Goal: Task Accomplishment & Management: Manage account settings

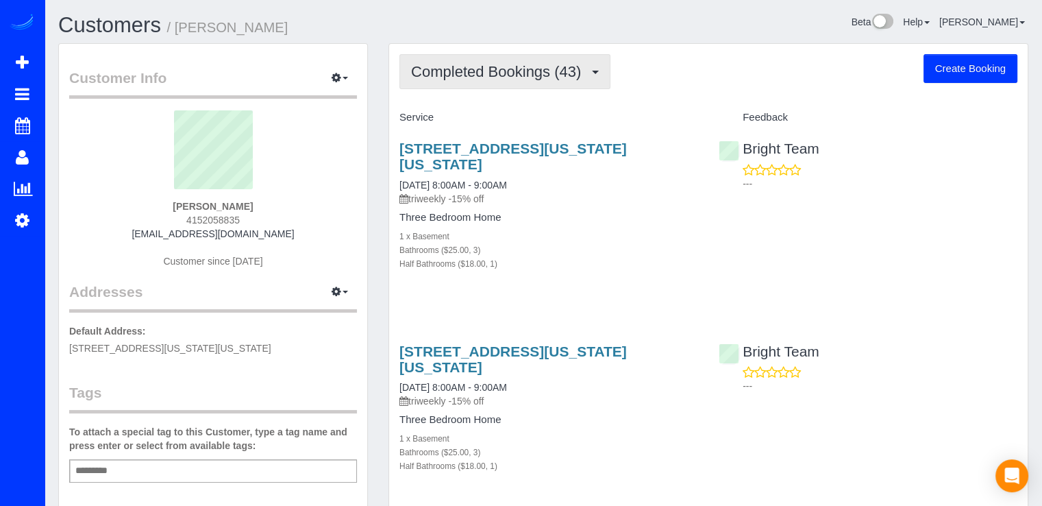
click at [592, 66] on button "Completed Bookings (43)" at bounding box center [505, 71] width 211 height 35
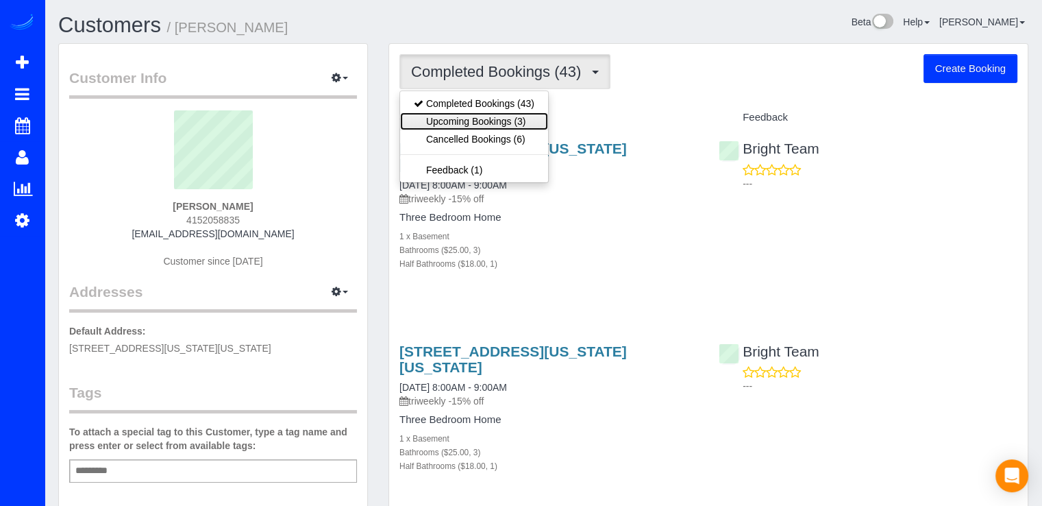
click at [511, 125] on link "Upcoming Bookings (3)" at bounding box center [474, 121] width 148 height 18
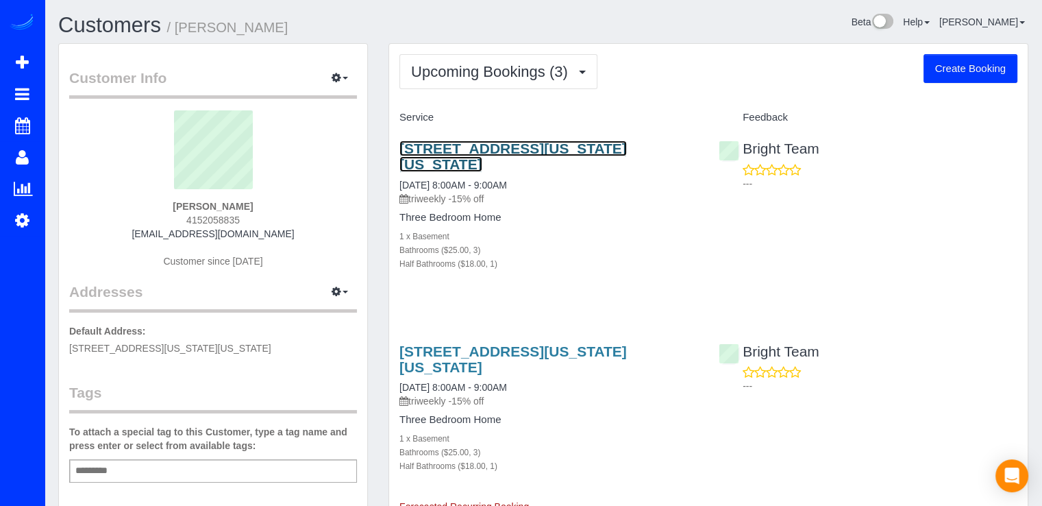
click at [469, 147] on link "[STREET_ADDRESS][US_STATE][US_STATE]" at bounding box center [514, 156] width 228 height 32
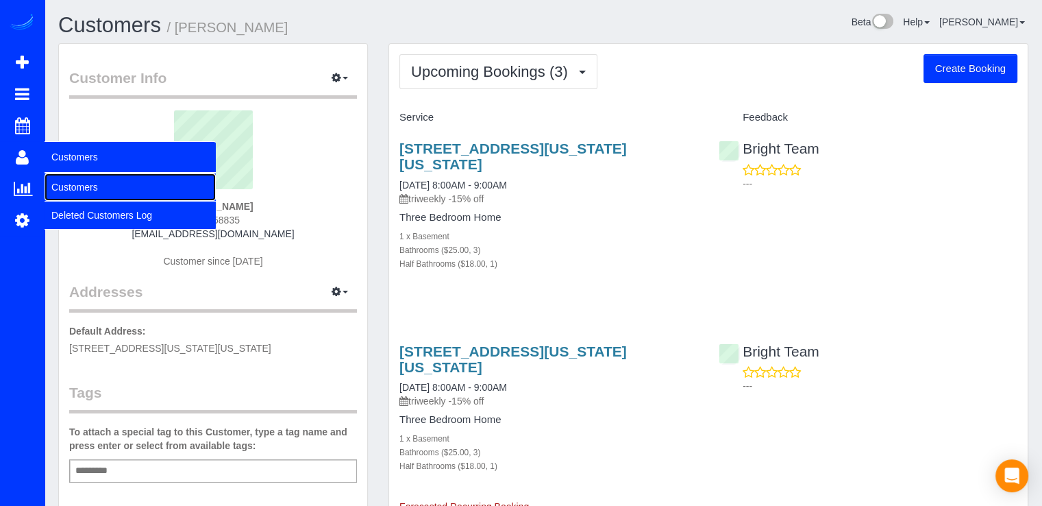
click at [71, 180] on link "Customers" at bounding box center [130, 186] width 171 height 27
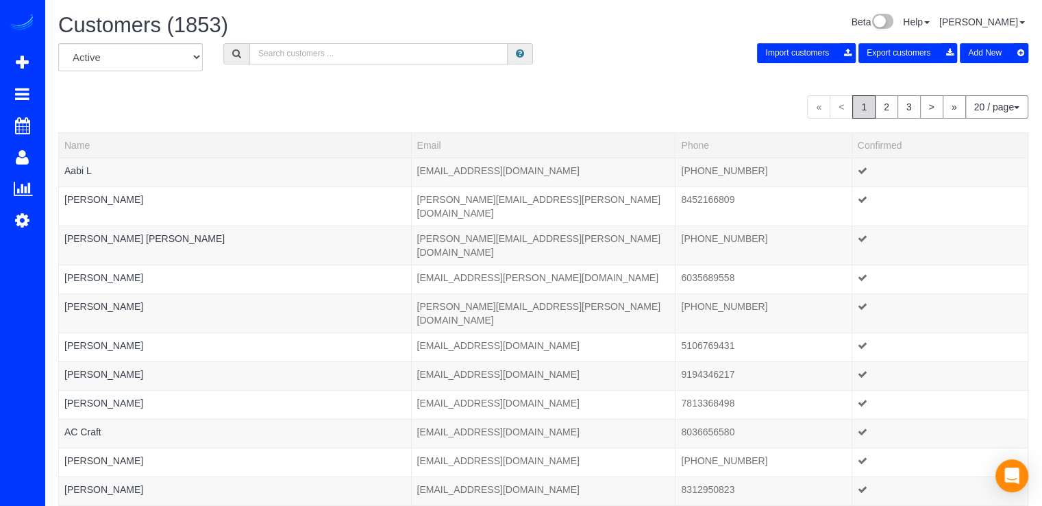
click at [349, 53] on input "text" at bounding box center [378, 53] width 258 height 21
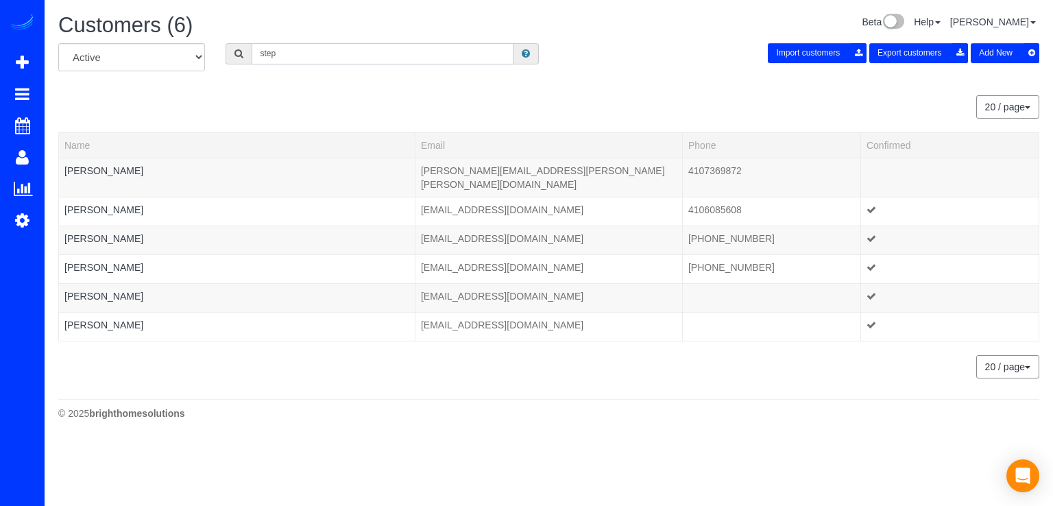
type input "[PERSON_NAME]"
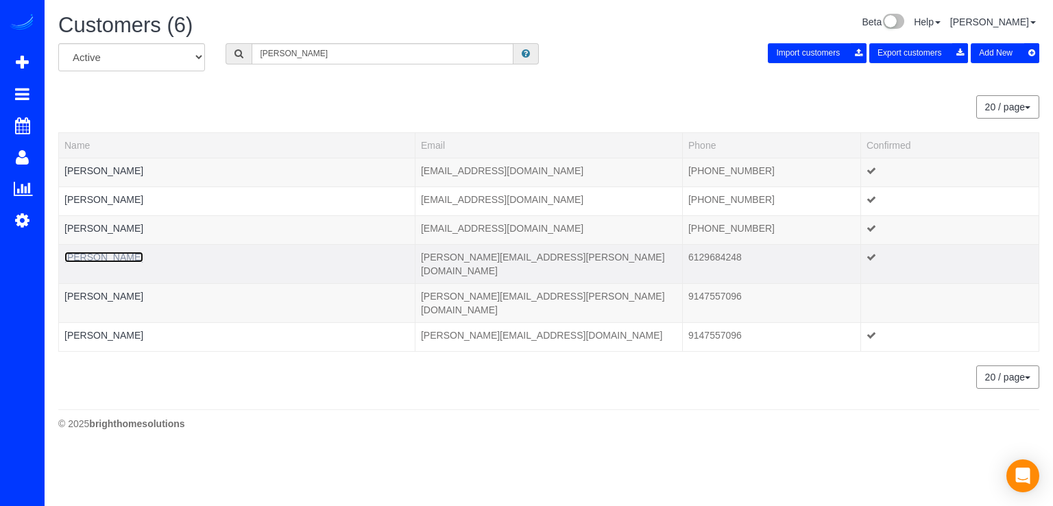
click at [127, 261] on link "[PERSON_NAME]" at bounding box center [103, 257] width 79 height 11
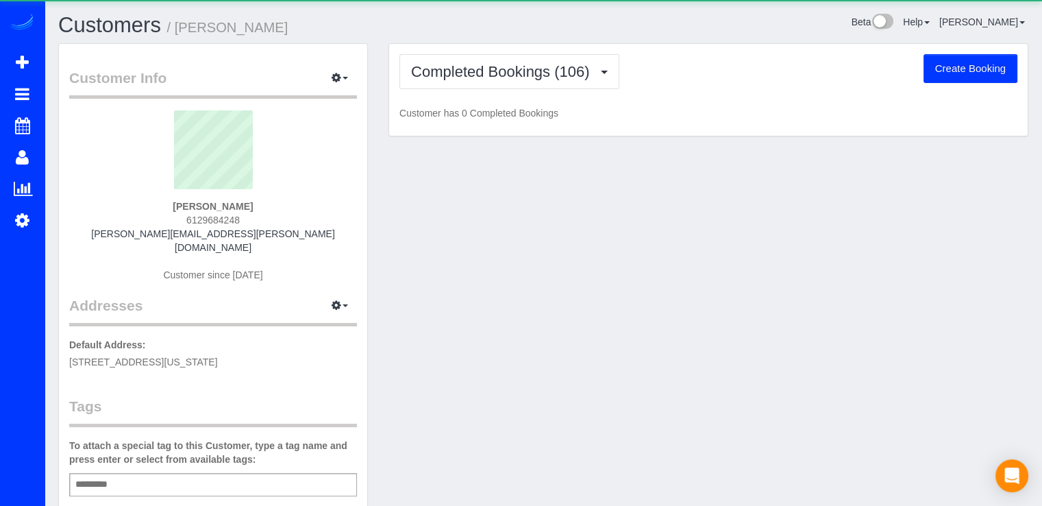
click at [126, 258] on div "[PERSON_NAME] 6129684248 [PERSON_NAME][EMAIL_ADDRESS][PERSON_NAME][DOMAIN_NAME]…" at bounding box center [213, 202] width 288 height 185
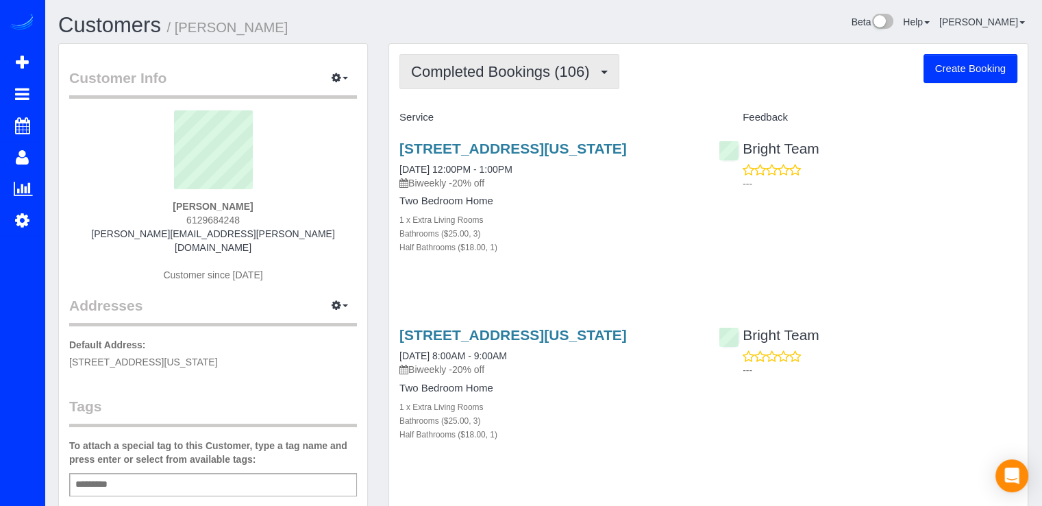
click at [570, 83] on button "Completed Bookings (106)" at bounding box center [510, 71] width 220 height 35
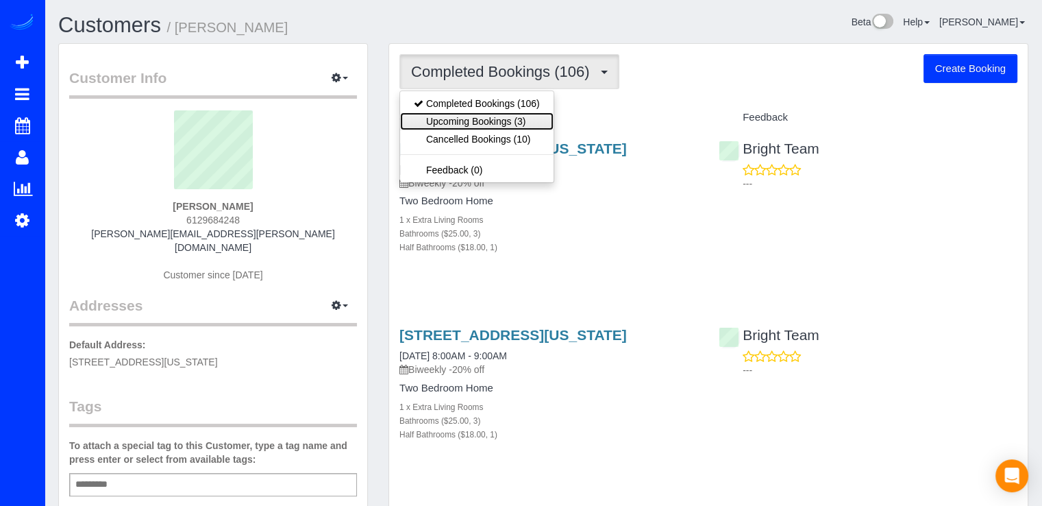
click at [537, 115] on link "Upcoming Bookings (3)" at bounding box center [477, 121] width 154 height 18
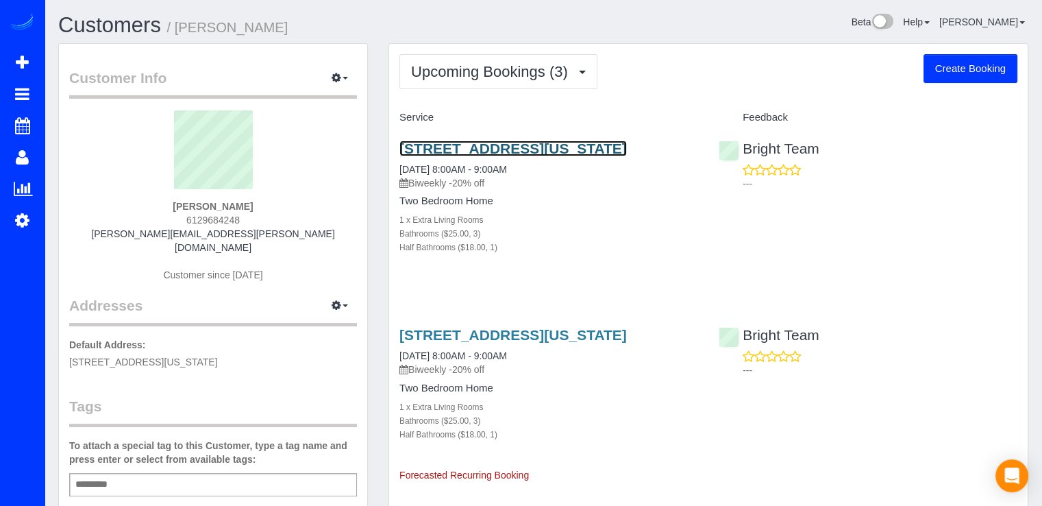
click at [435, 141] on link "[STREET_ADDRESS][US_STATE]" at bounding box center [514, 148] width 228 height 16
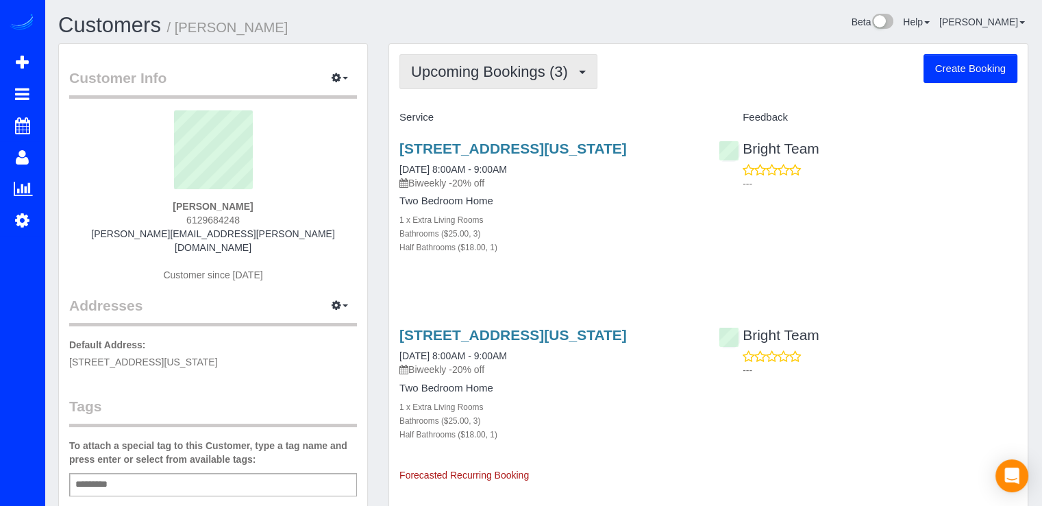
click at [485, 77] on span "Upcoming Bookings (3)" at bounding box center [493, 71] width 164 height 17
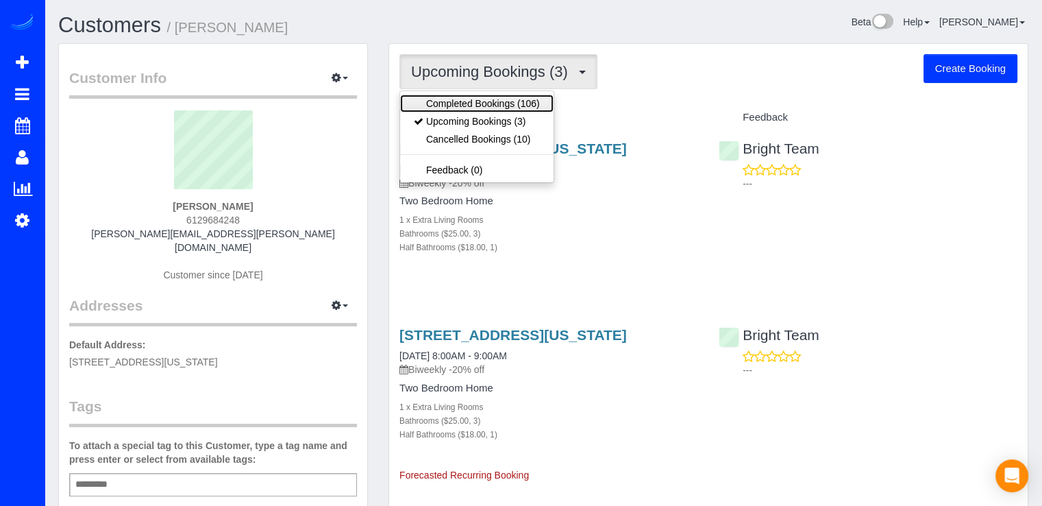
click at [515, 105] on link "Completed Bookings (106)" at bounding box center [477, 104] width 154 height 18
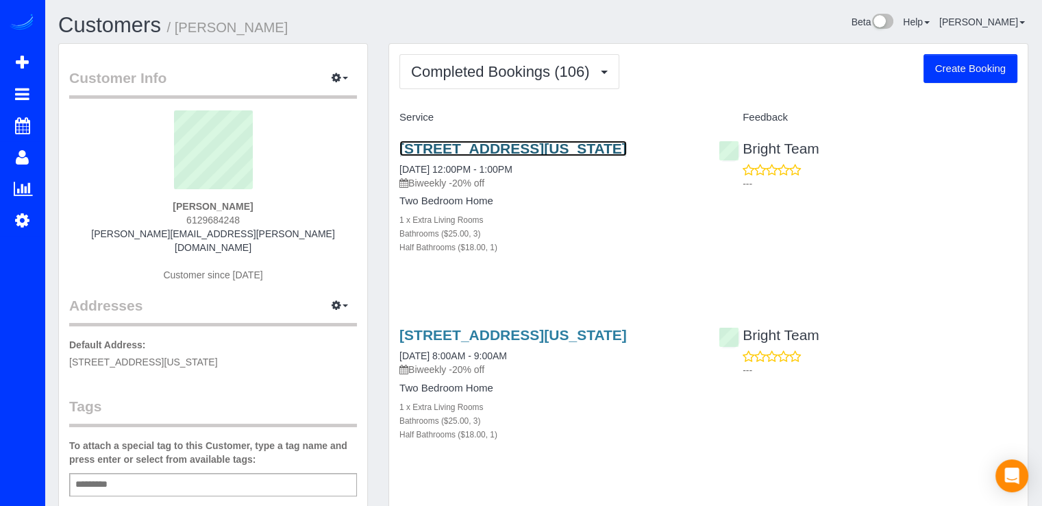
click at [447, 145] on link "[STREET_ADDRESS][US_STATE]" at bounding box center [514, 148] width 228 height 16
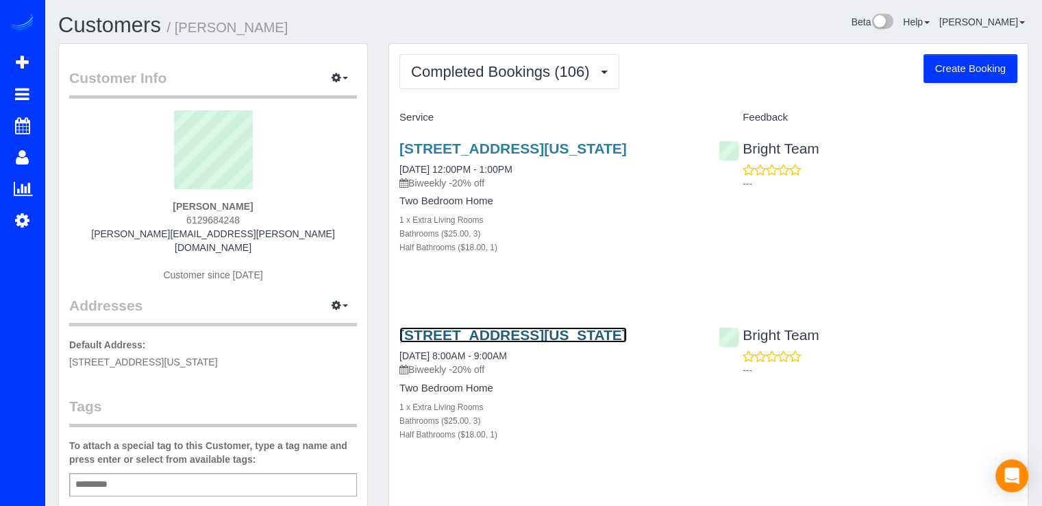
click at [461, 331] on link "[STREET_ADDRESS][US_STATE]" at bounding box center [514, 335] width 228 height 16
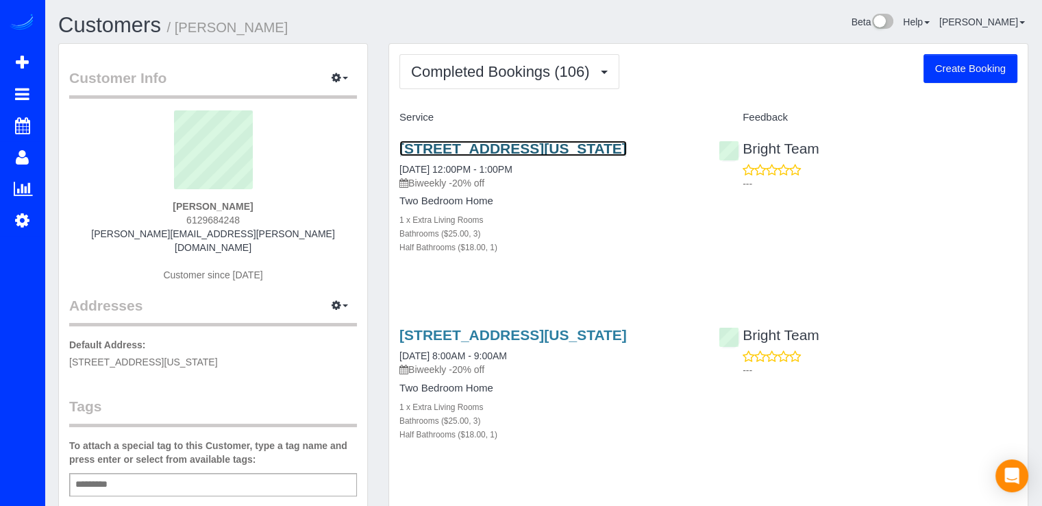
click at [452, 152] on link "[STREET_ADDRESS][US_STATE]" at bounding box center [514, 148] width 228 height 16
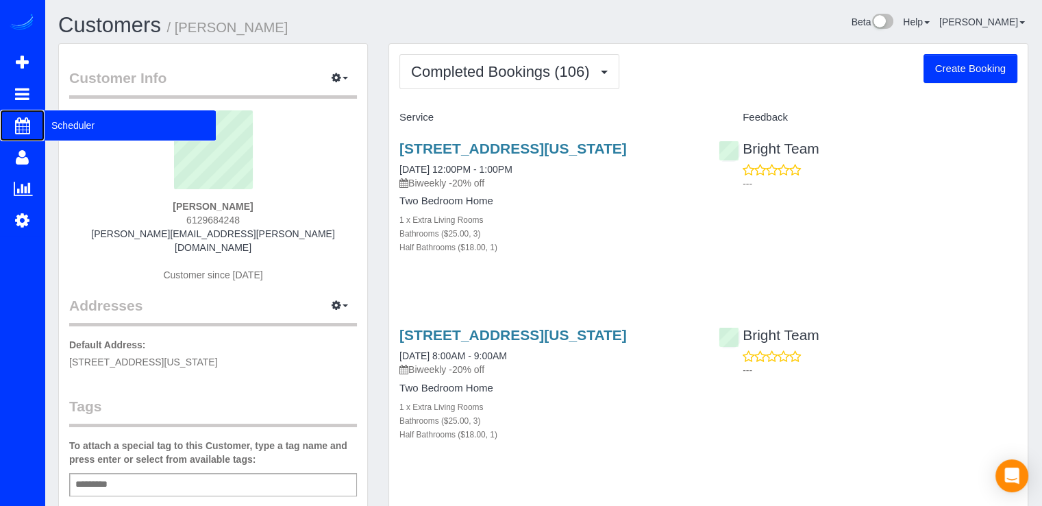
click at [75, 132] on span "Scheduler" at bounding box center [130, 126] width 171 height 32
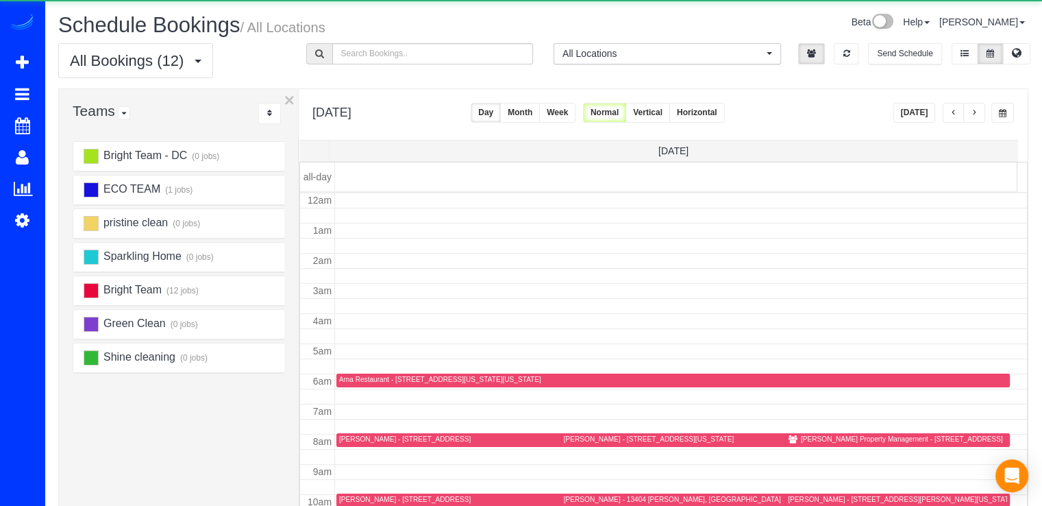
scroll to position [180, 0]
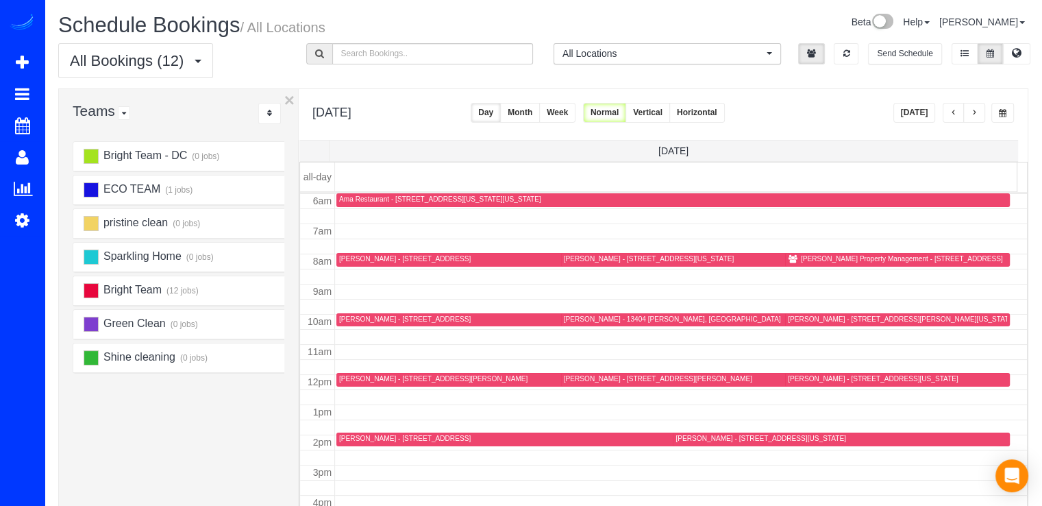
click at [950, 119] on button "button" at bounding box center [954, 113] width 22 height 20
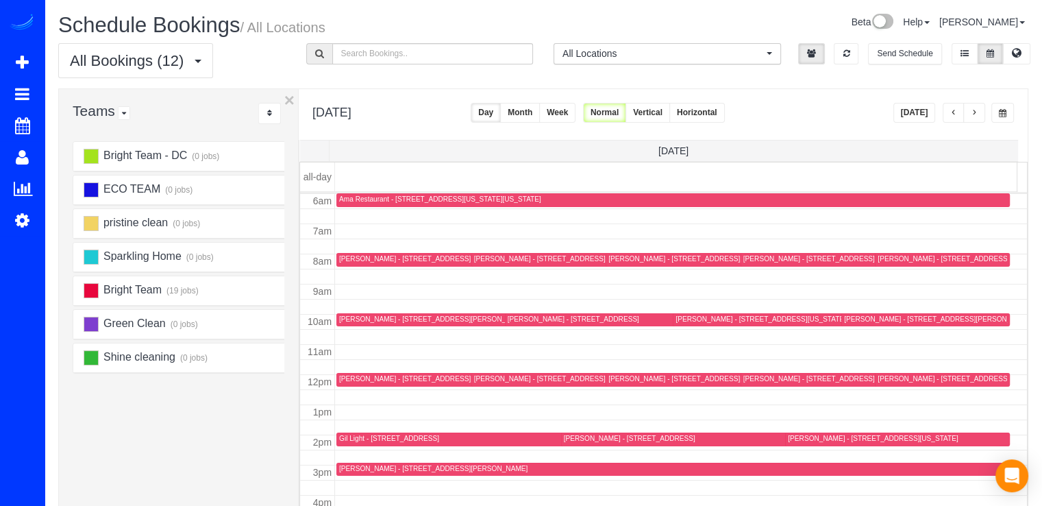
click at [950, 119] on button "button" at bounding box center [954, 113] width 22 height 20
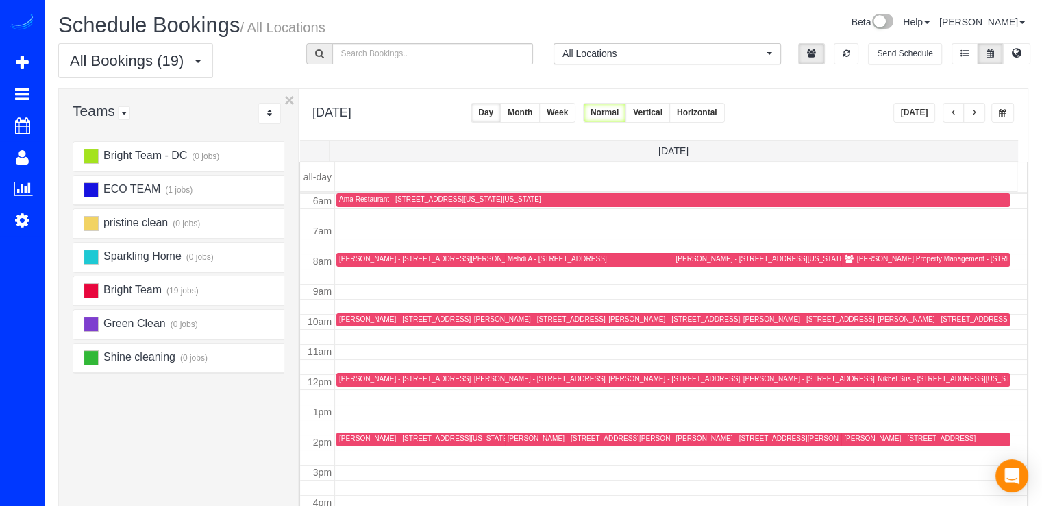
click at [951, 113] on span "button" at bounding box center [954, 113] width 7 height 8
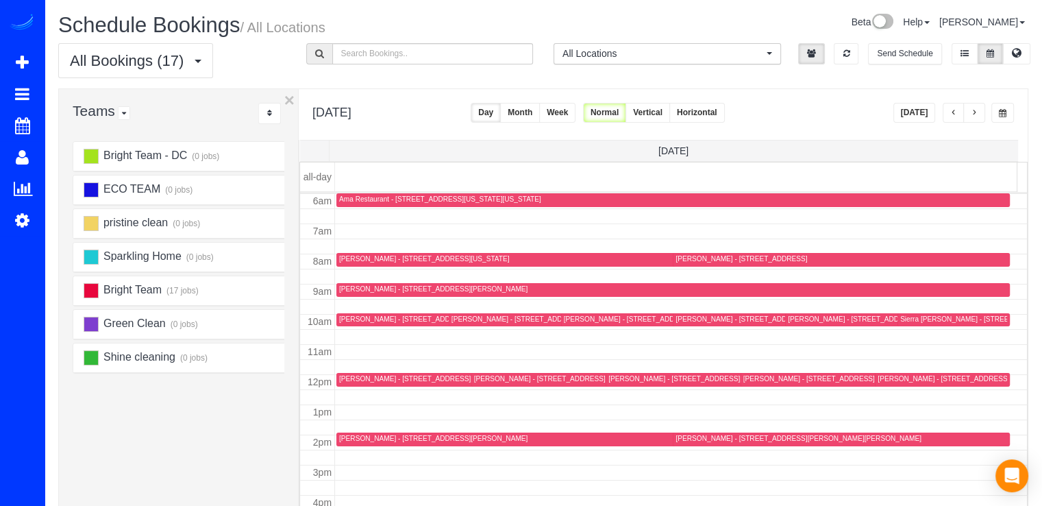
click at [980, 113] on button "button" at bounding box center [975, 113] width 22 height 20
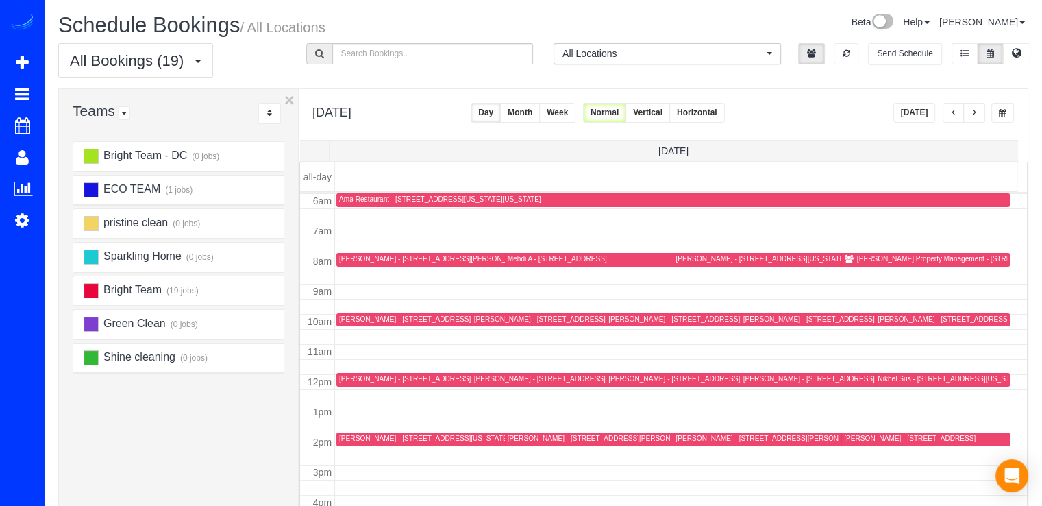
click at [976, 106] on button "button" at bounding box center [975, 113] width 22 height 20
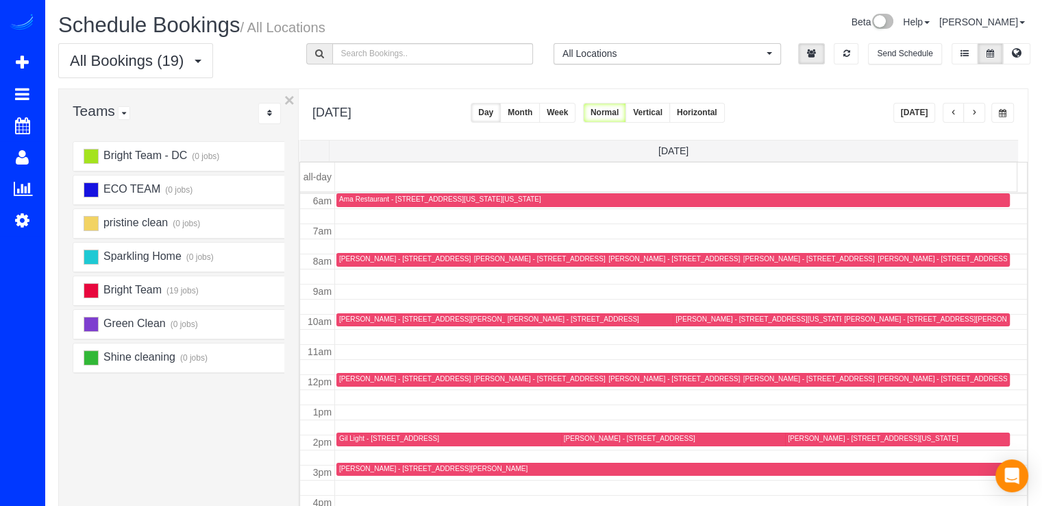
click at [910, 377] on div "[PERSON_NAME] - [STREET_ADDRESS][US_STATE]" at bounding box center [963, 378] width 170 height 9
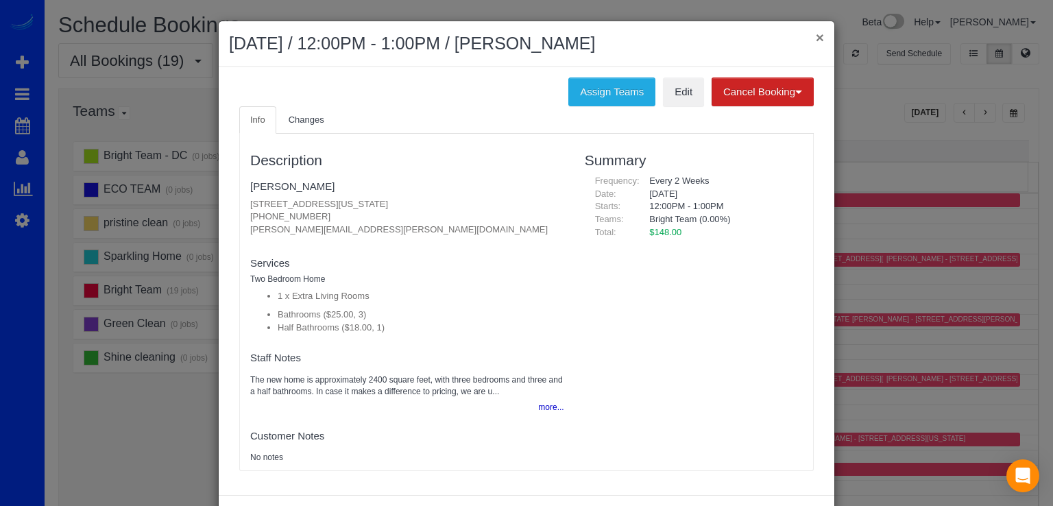
click at [816, 32] on button "×" at bounding box center [820, 37] width 8 height 14
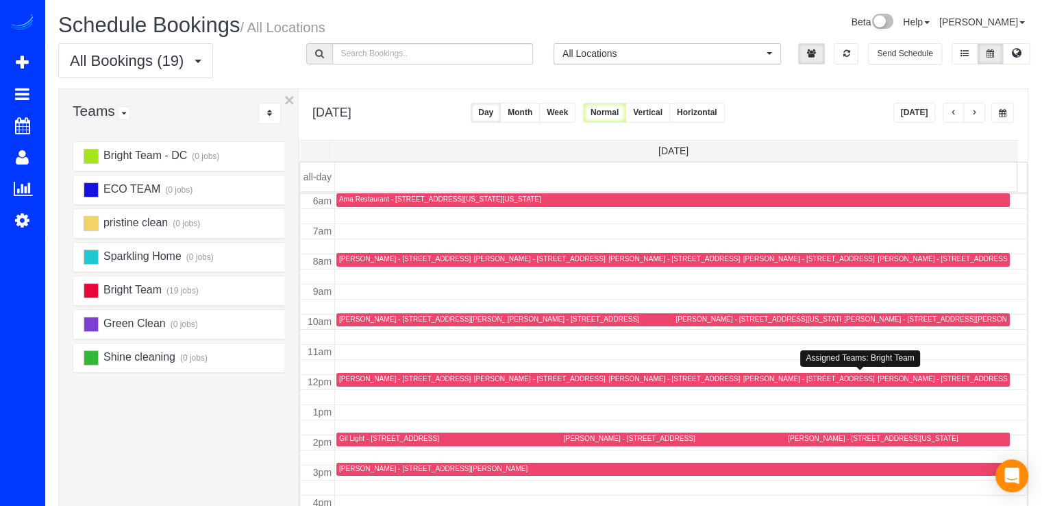
click at [744, 377] on div "[PERSON_NAME] - [STREET_ADDRESS][US_STATE]" at bounding box center [829, 378] width 170 height 9
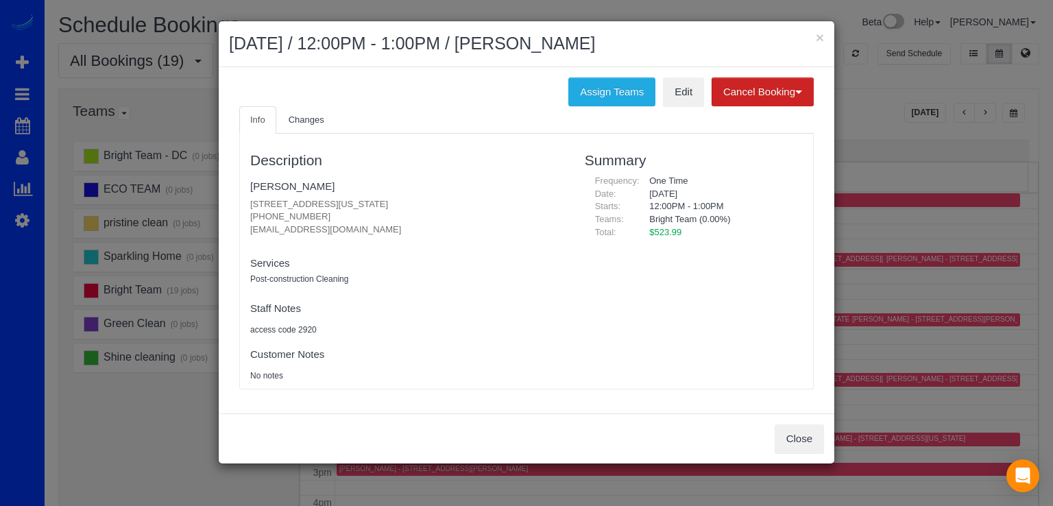
drag, startPoint x: 249, startPoint y: 203, endPoint x: 454, endPoint y: 197, distance: 205.7
click at [454, 197] on div "Description [PERSON_NAME] [STREET_ADDRESS][US_STATE] [PHONE_NUMBER] [EMAIL_ADDR…" at bounding box center [407, 260] width 334 height 241
copy p "[STREET_ADDRESS][US_STATE]"
click at [817, 33] on button "×" at bounding box center [820, 37] width 8 height 14
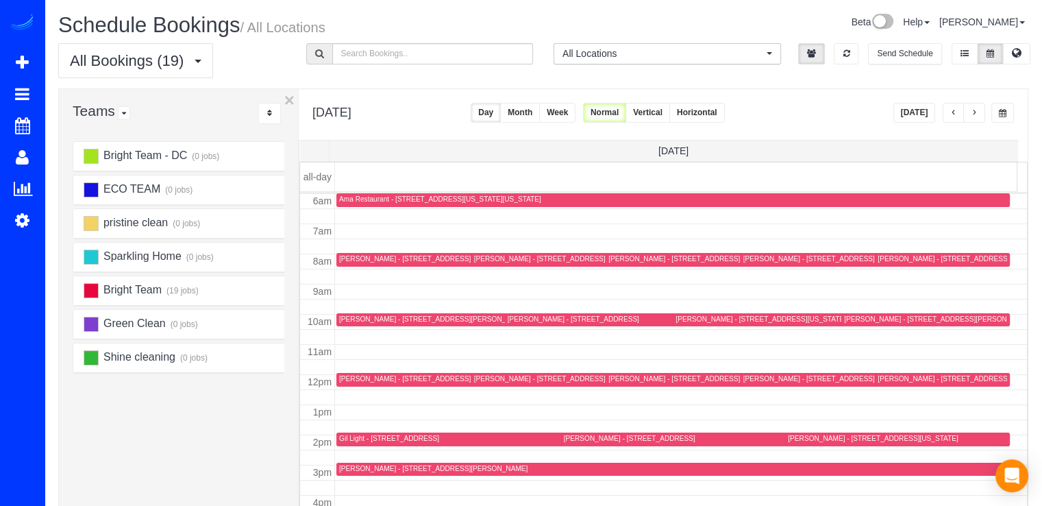
click at [754, 377] on div "[PERSON_NAME] - [STREET_ADDRESS][US_STATE]" at bounding box center [829, 378] width 170 height 9
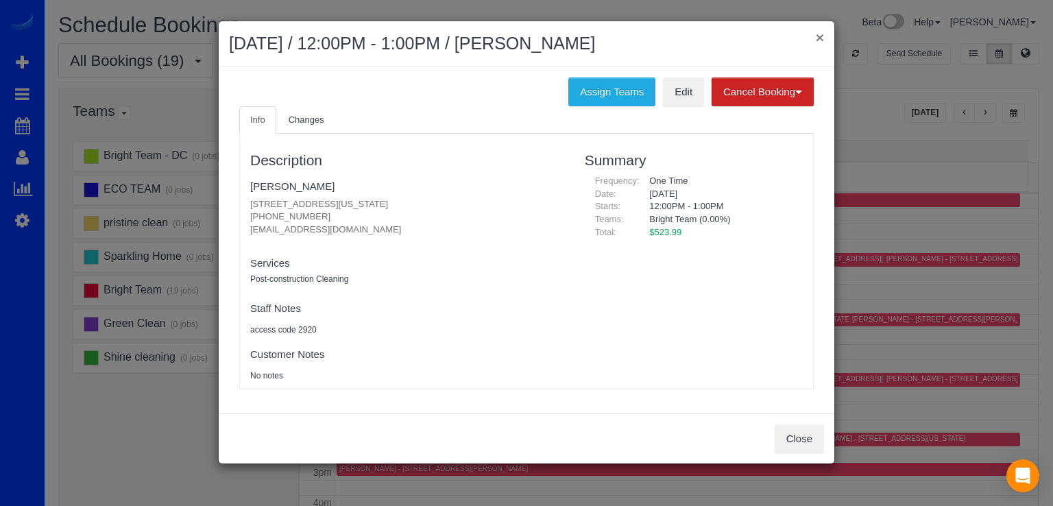
click at [822, 38] on button "×" at bounding box center [820, 37] width 8 height 14
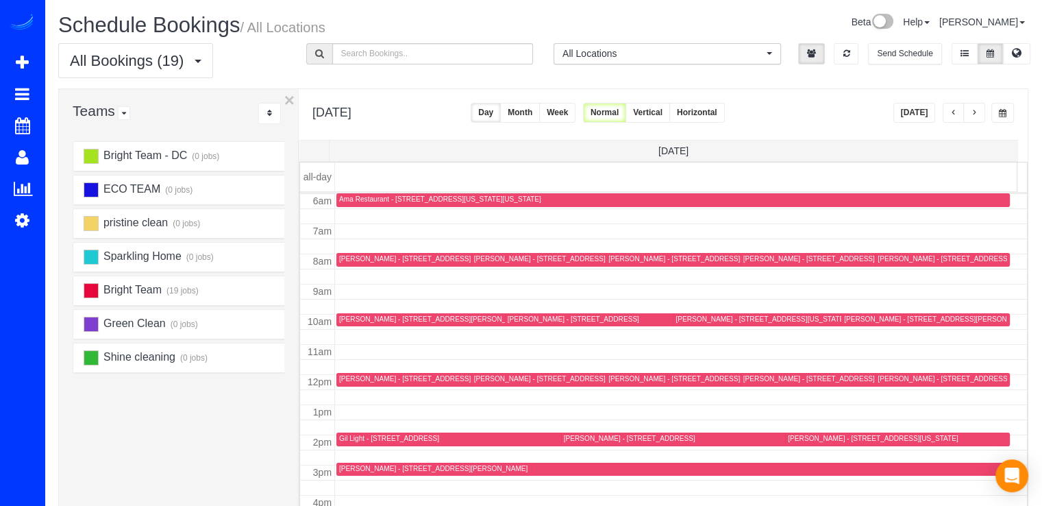
click at [976, 112] on span "button" at bounding box center [974, 113] width 7 height 8
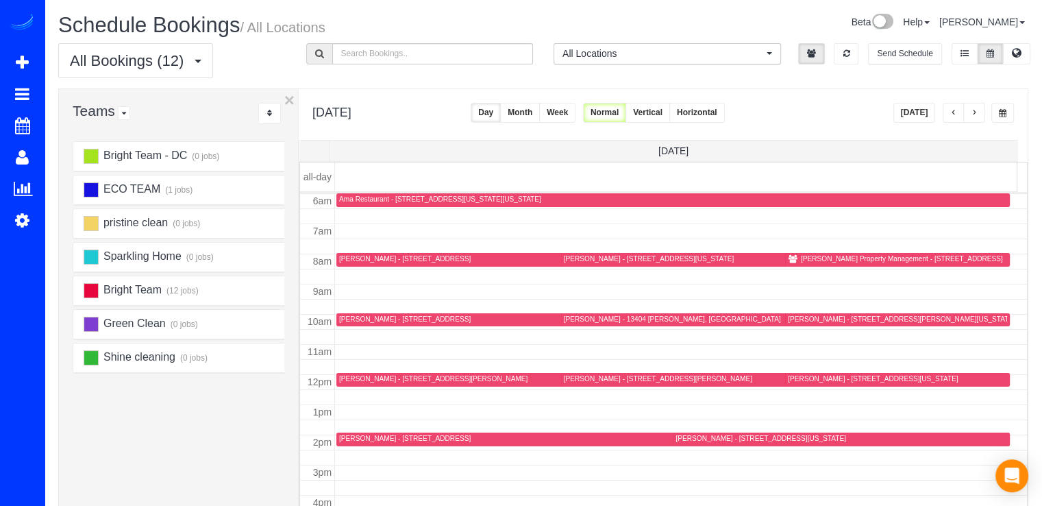
click at [566, 258] on div "[PERSON_NAME] - [STREET_ADDRESS][US_STATE]" at bounding box center [649, 258] width 170 height 9
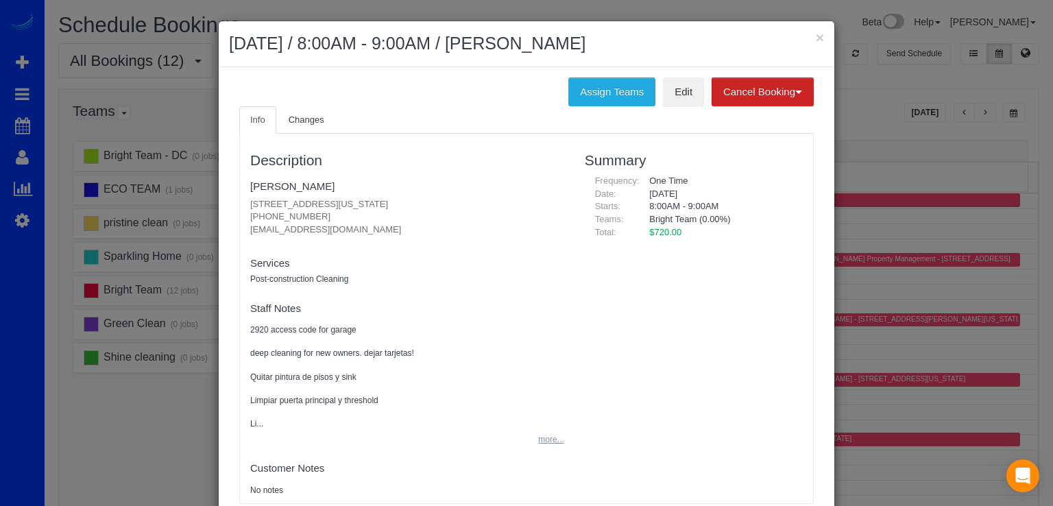
click at [548, 439] on button "more..." at bounding box center [547, 440] width 34 height 20
drag, startPoint x: 241, startPoint y: 201, endPoint x: 450, endPoint y: 201, distance: 209.0
click at [450, 201] on div "Description [PERSON_NAME] [STREET_ADDRESS][US_STATE] [PHONE_NUMBER] [EMAIL_ADDR…" at bounding box center [407, 341] width 334 height 402
click at [450, 201] on p "[STREET_ADDRESS][US_STATE] [PHONE_NUMBER] [EMAIL_ADDRESS][DOMAIN_NAME]" at bounding box center [407, 217] width 314 height 38
drag, startPoint x: 445, startPoint y: 203, endPoint x: 217, endPoint y: 206, distance: 228.2
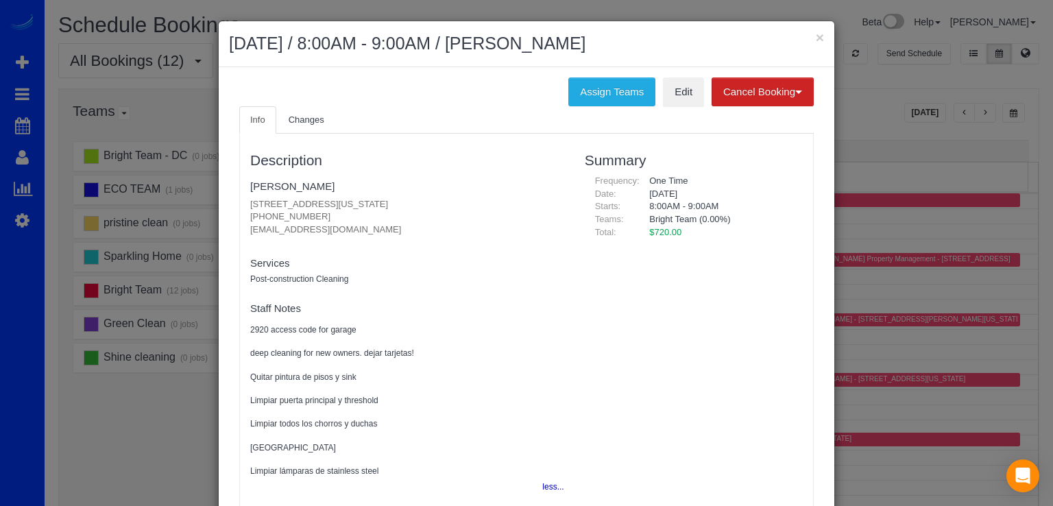
click at [219, 206] on div "Assign Teams Edit Cancel Booking Without Fee With $75.00 Fee Info Changes Descr…" at bounding box center [526, 307] width 615 height 480
copy p "[STREET_ADDRESS][US_STATE]"
click at [816, 36] on button "×" at bounding box center [820, 37] width 8 height 14
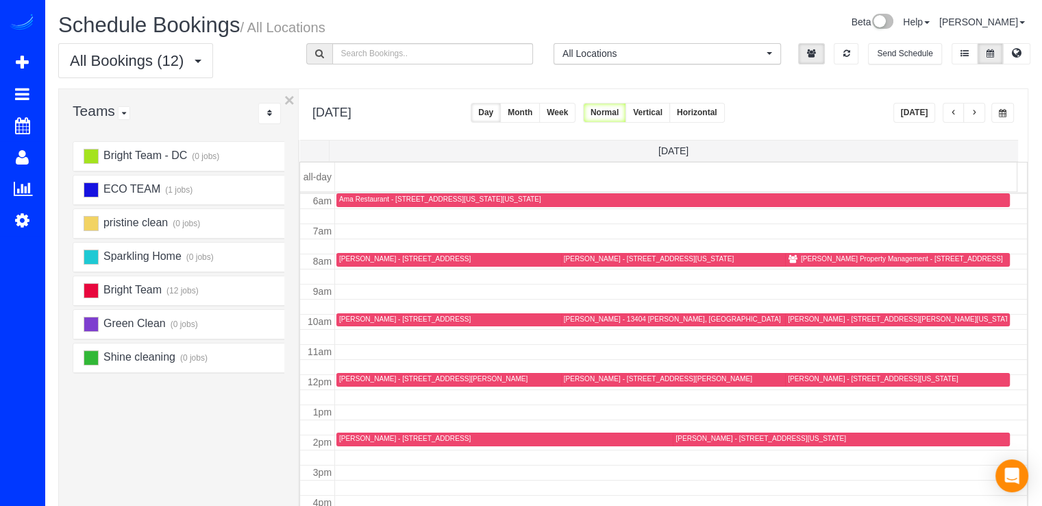
click at [916, 115] on button "[DATE]" at bounding box center [915, 113] width 42 height 20
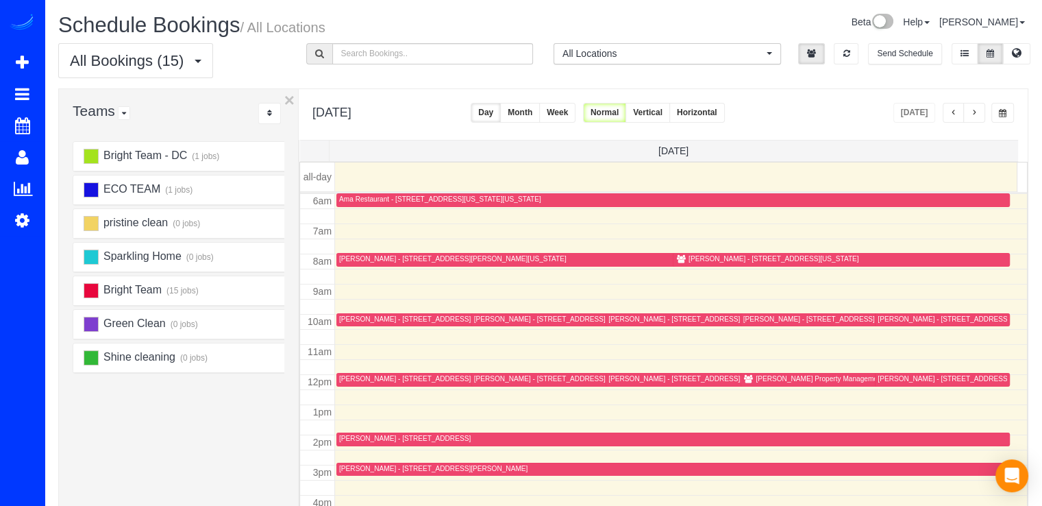
click at [973, 112] on span "button" at bounding box center [974, 113] width 7 height 8
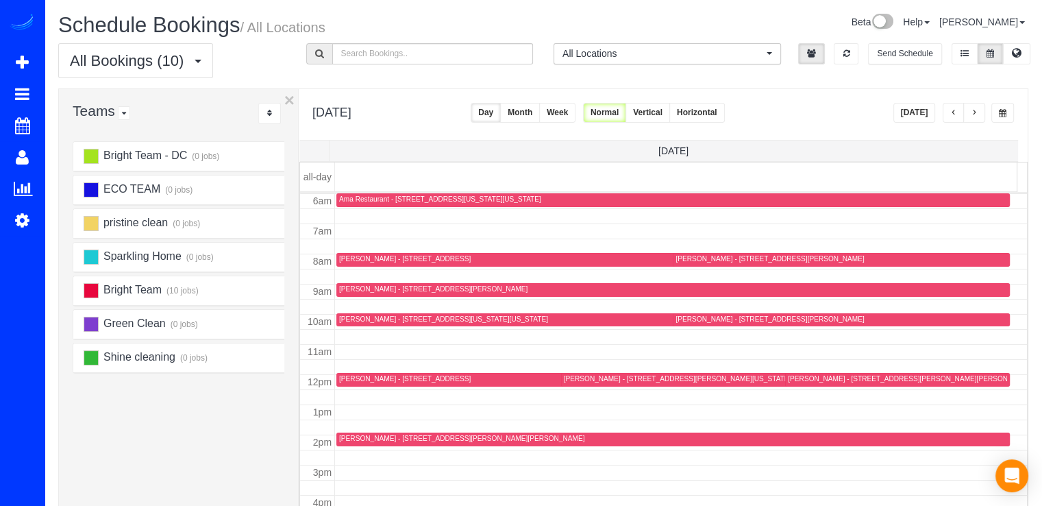
click at [983, 110] on button "button" at bounding box center [975, 113] width 22 height 20
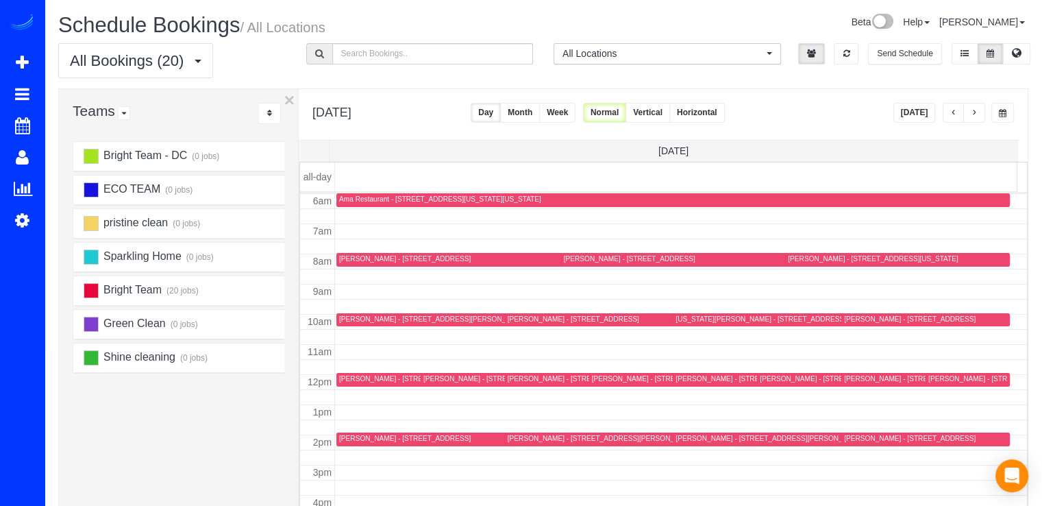
click at [975, 118] on button "button" at bounding box center [975, 113] width 22 height 20
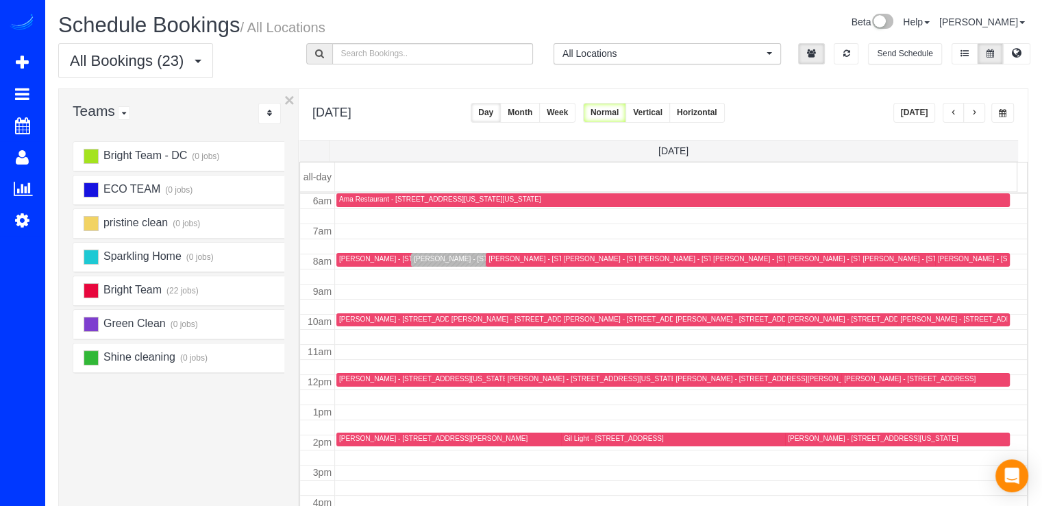
click at [918, 321] on div "[PERSON_NAME] - [STREET_ADDRESS][US_STATE][US_STATE]" at bounding box center [1005, 319] width 209 height 9
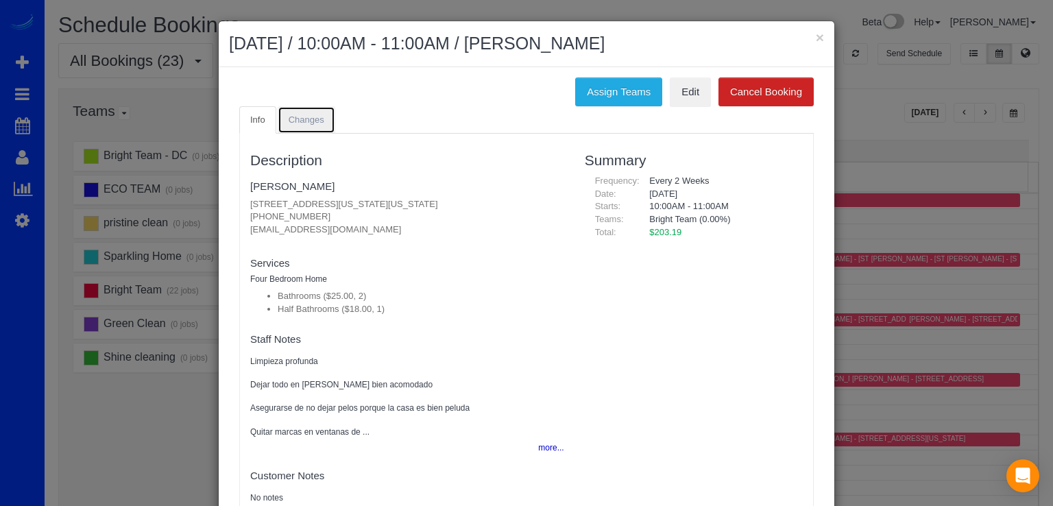
click at [310, 120] on span "Changes" at bounding box center [307, 119] width 36 height 10
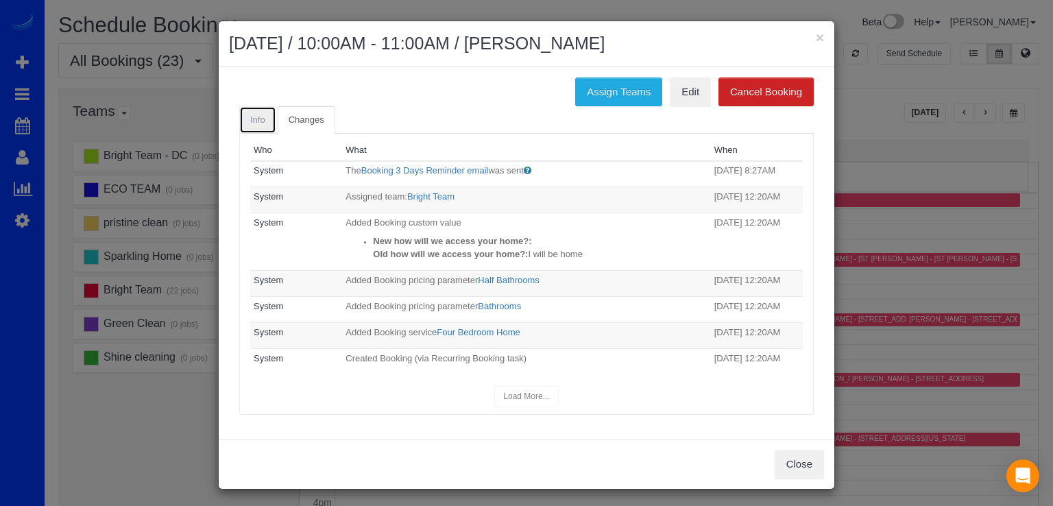
click at [262, 124] on link "Info" at bounding box center [257, 120] width 37 height 28
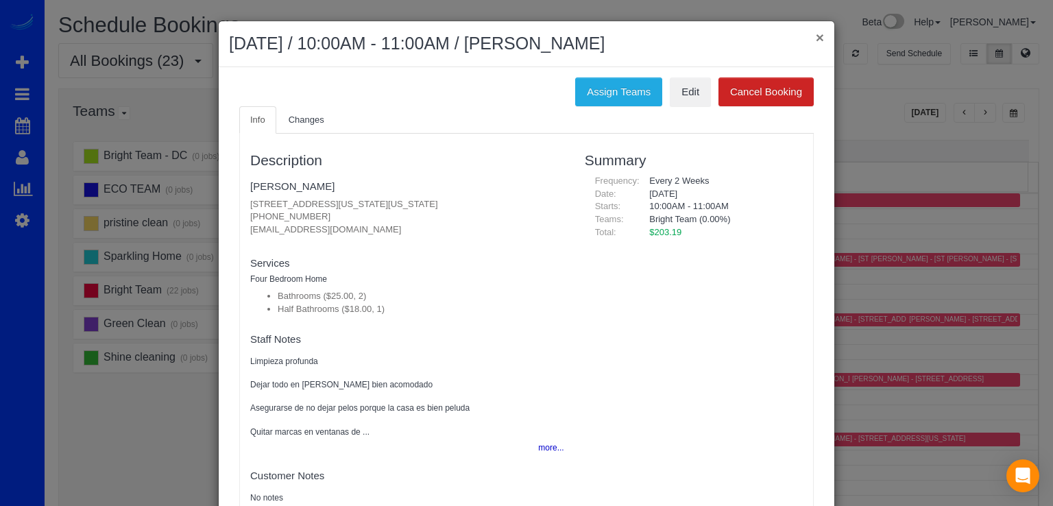
click at [816, 36] on button "×" at bounding box center [820, 37] width 8 height 14
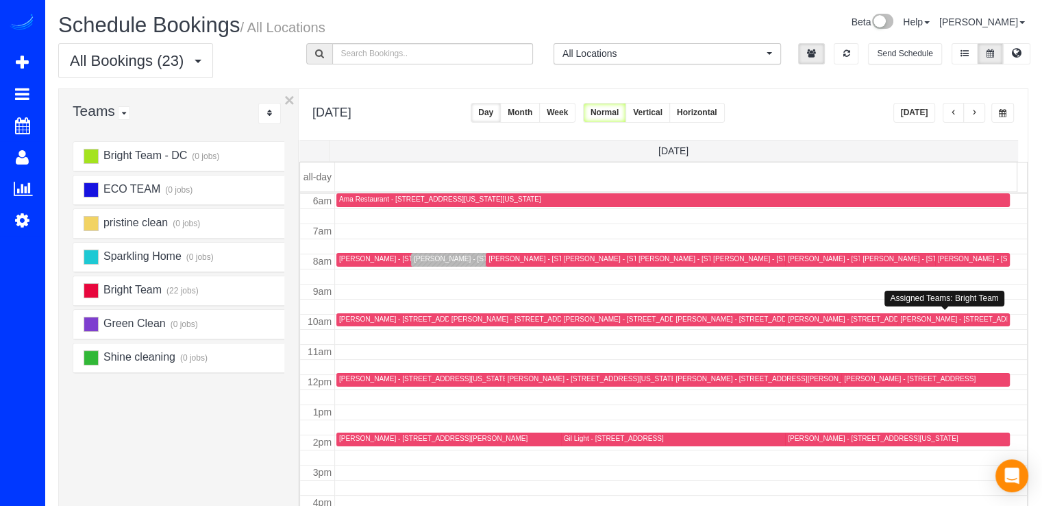
click at [913, 315] on div "[PERSON_NAME] - [STREET_ADDRESS][US_STATE][US_STATE]" at bounding box center [1005, 319] width 209 height 9
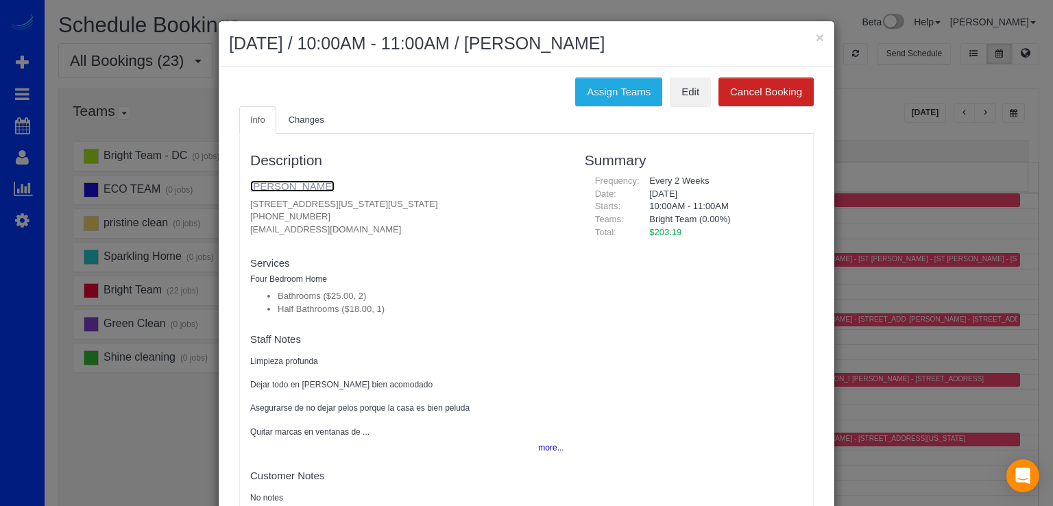
click at [291, 184] on link "[PERSON_NAME]" at bounding box center [292, 186] width 84 height 12
click at [816, 36] on button "×" at bounding box center [820, 37] width 8 height 14
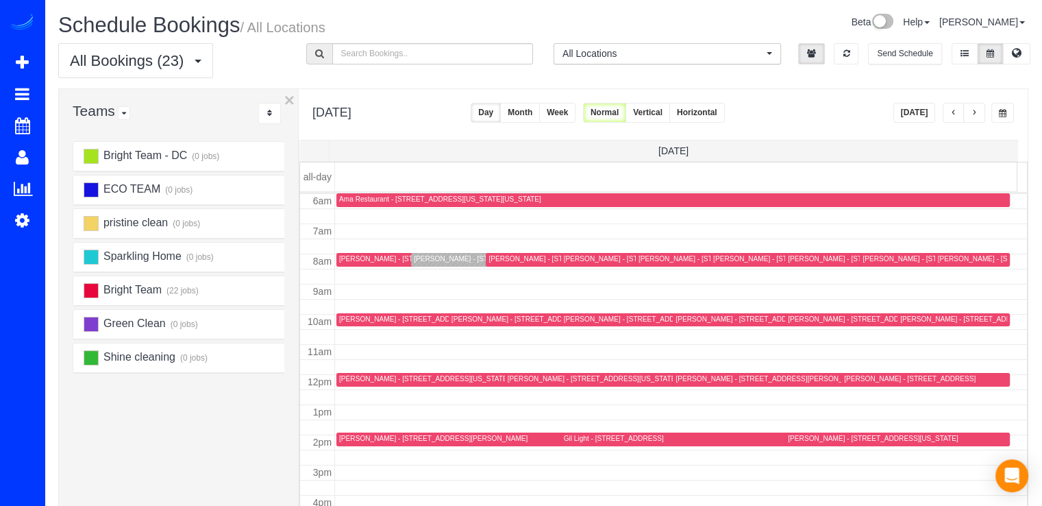
click at [949, 110] on button "button" at bounding box center [954, 113] width 22 height 20
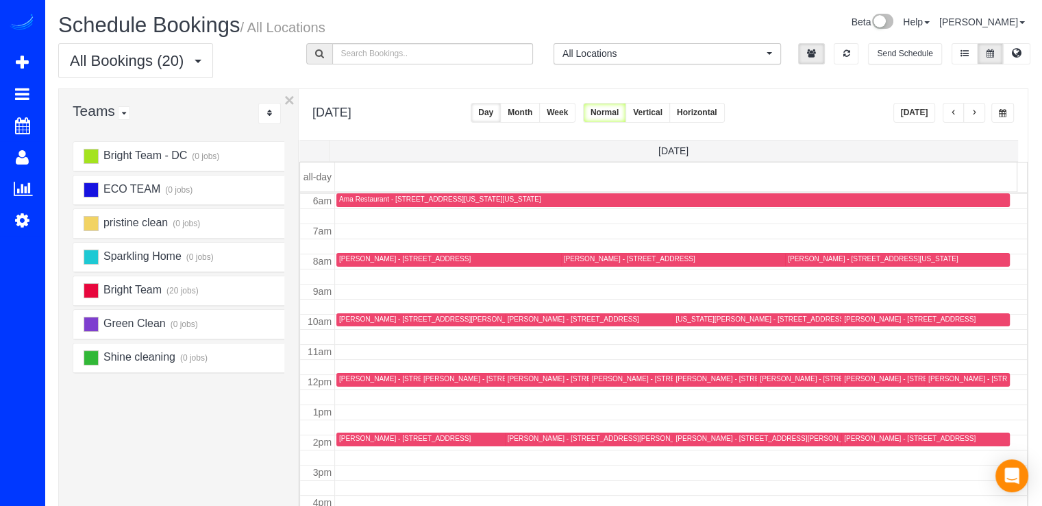
click at [956, 114] on span "button" at bounding box center [954, 113] width 7 height 8
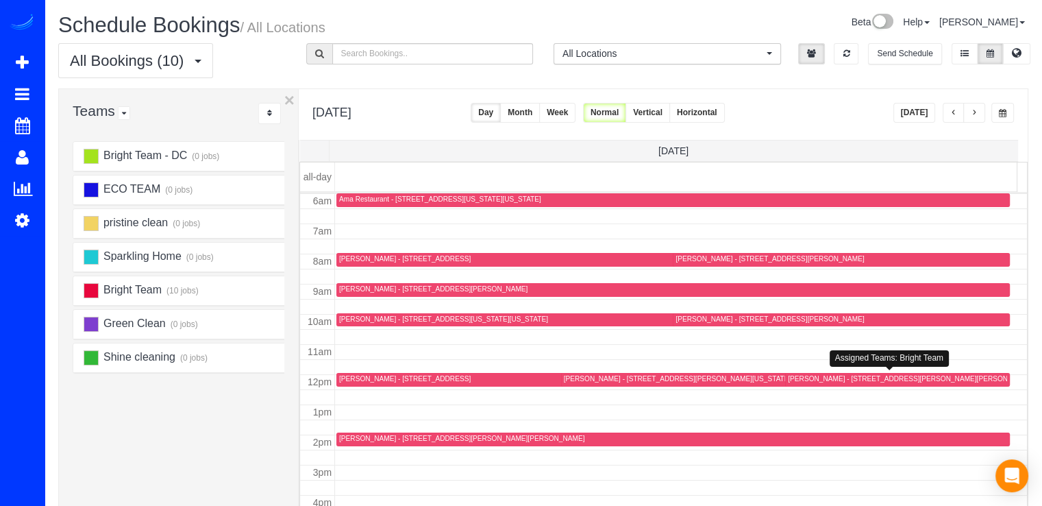
click at [790, 378] on div "[PERSON_NAME] - [STREET_ADDRESS][PERSON_NAME][PERSON_NAME]" at bounding box center [910, 378] width 245 height 9
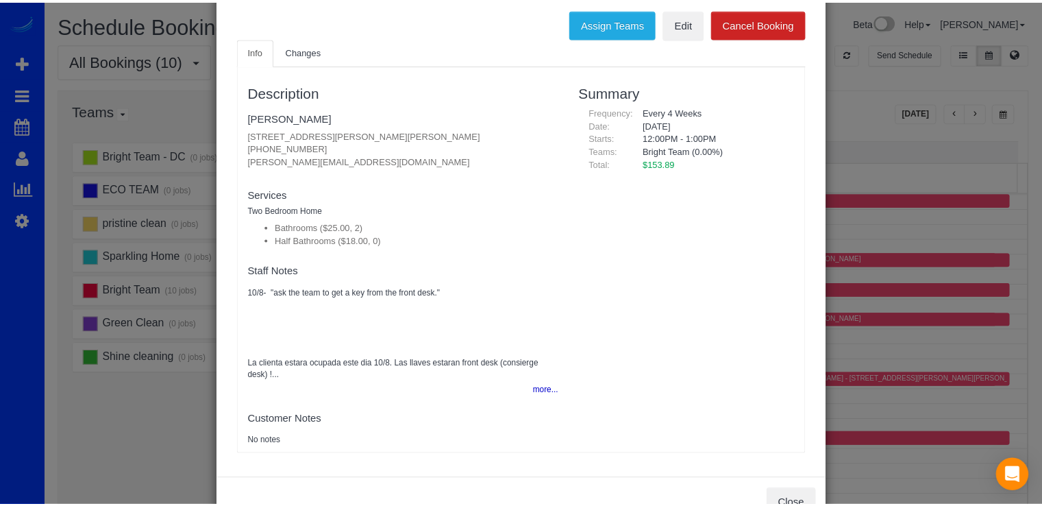
scroll to position [0, 0]
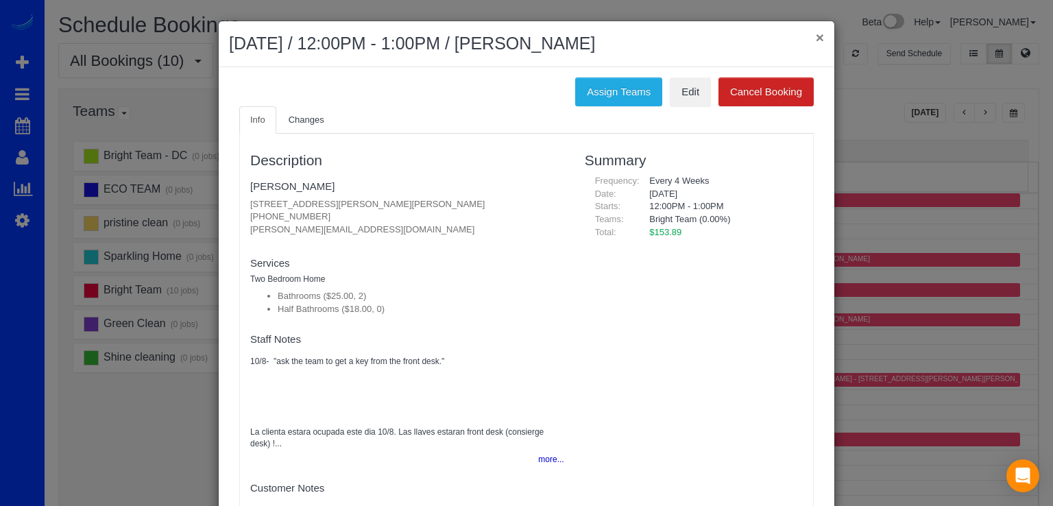
click at [816, 33] on button "×" at bounding box center [820, 37] width 8 height 14
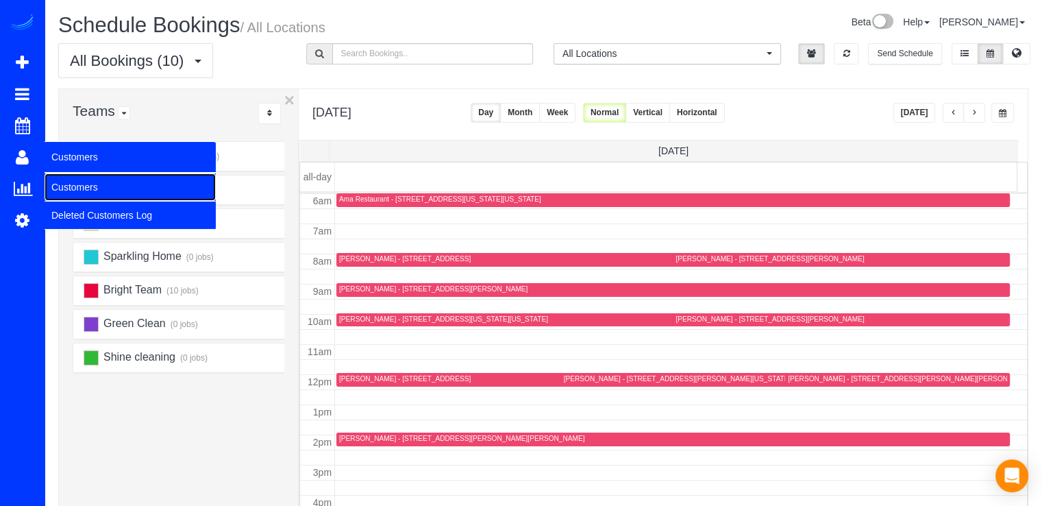
click at [87, 186] on link "Customers" at bounding box center [130, 186] width 171 height 27
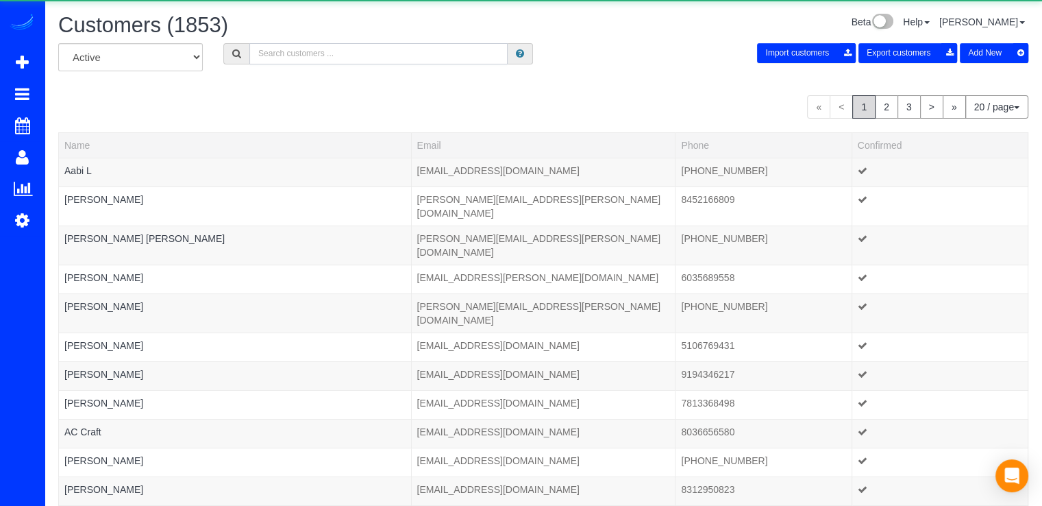
click at [280, 45] on input "text" at bounding box center [378, 53] width 258 height 21
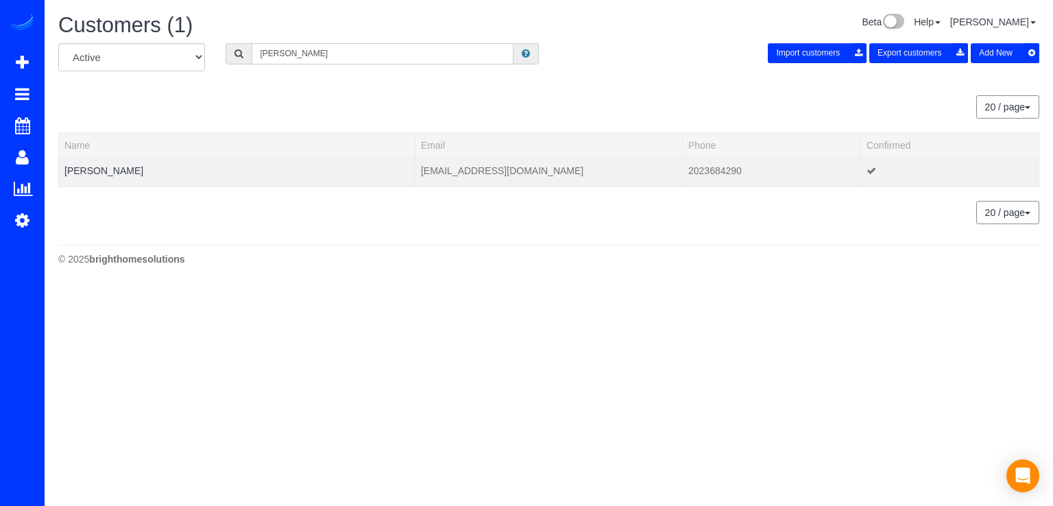
type input "[PERSON_NAME]"
click at [113, 175] on td "[PERSON_NAME]" at bounding box center [237, 172] width 356 height 29
click at [114, 167] on link "[PERSON_NAME]" at bounding box center [103, 170] width 79 height 11
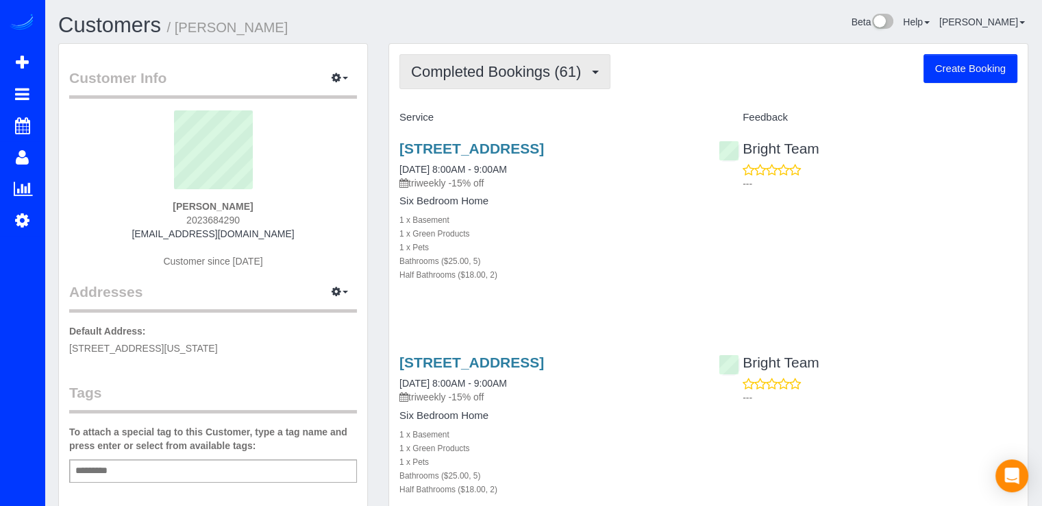
click at [572, 68] on span "Completed Bookings (61)" at bounding box center [499, 71] width 177 height 17
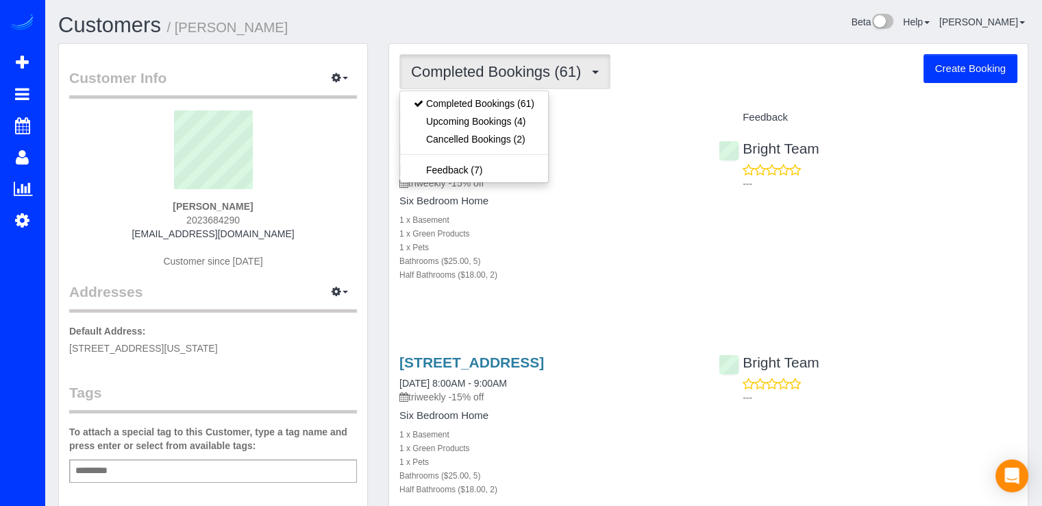
click at [550, 121] on h4 "Service" at bounding box center [549, 118] width 299 height 12
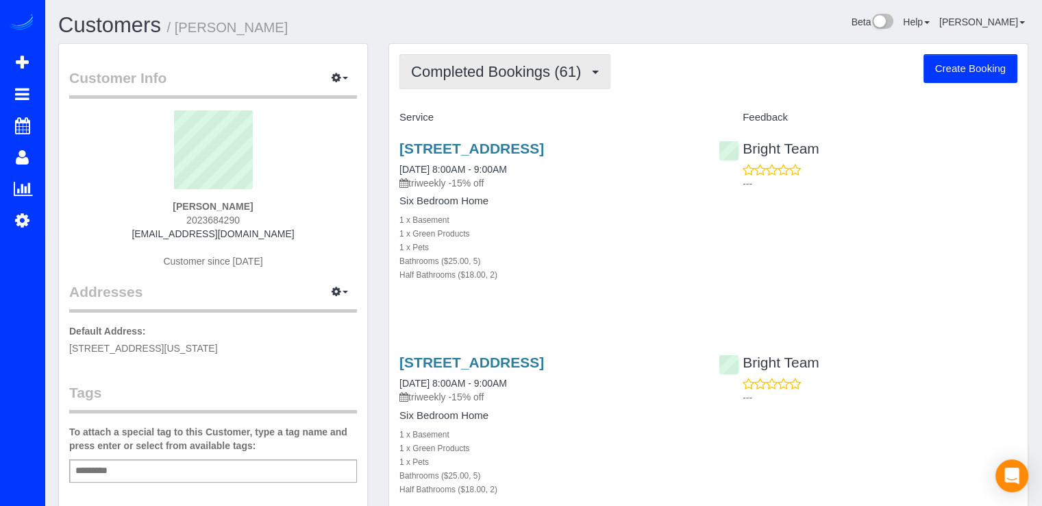
click at [545, 80] on button "Completed Bookings (61)" at bounding box center [505, 71] width 211 height 35
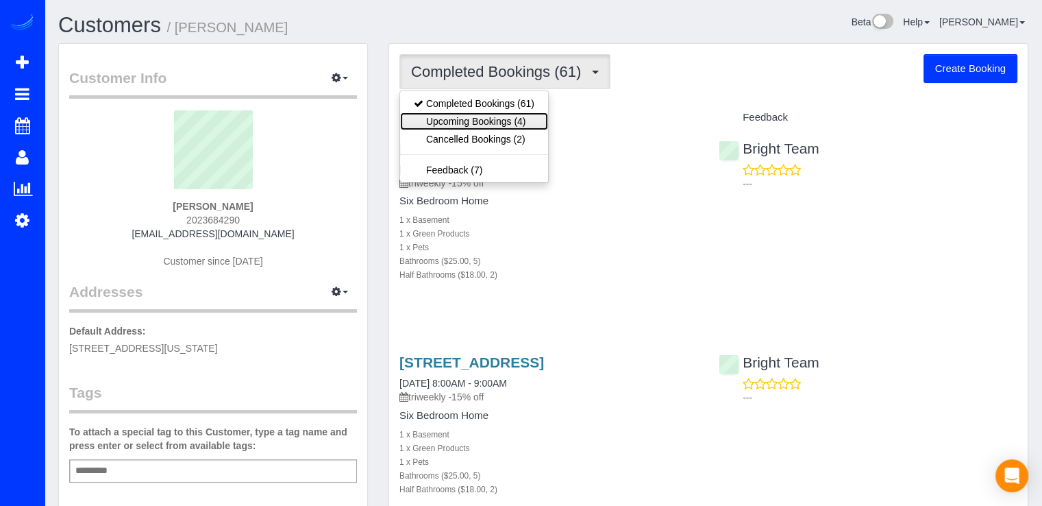
click at [532, 114] on link "Upcoming Bookings (4)" at bounding box center [474, 121] width 148 height 18
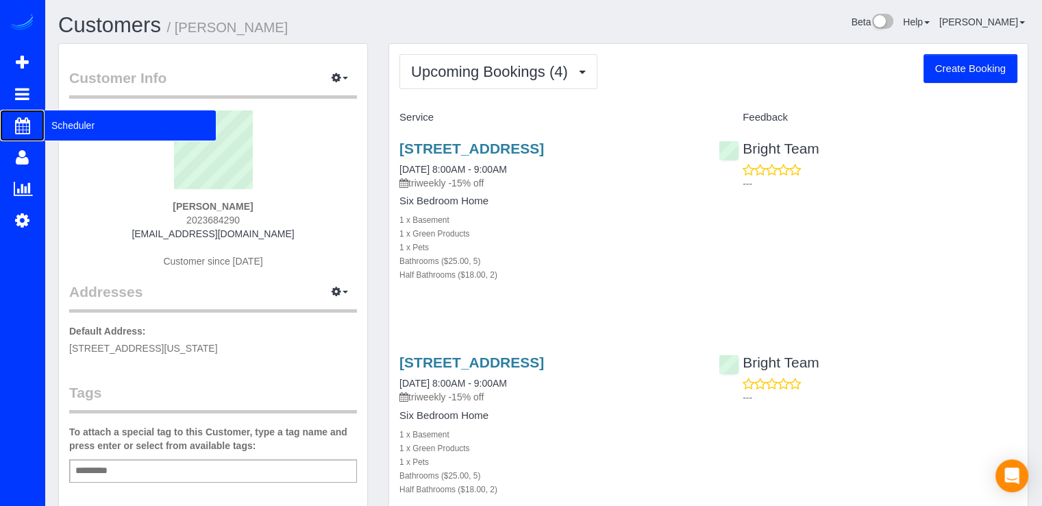
click at [54, 128] on span "Scheduler" at bounding box center [130, 126] width 171 height 32
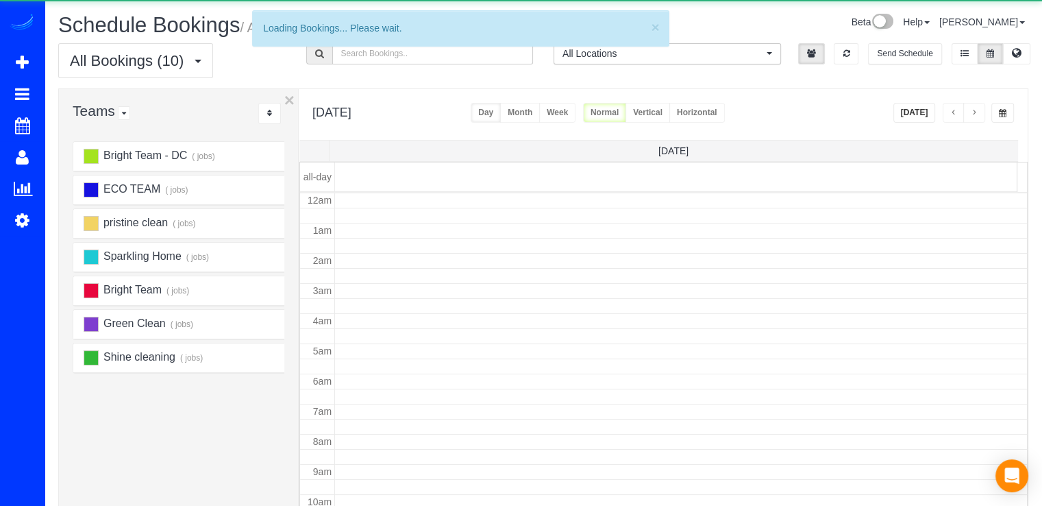
scroll to position [180, 0]
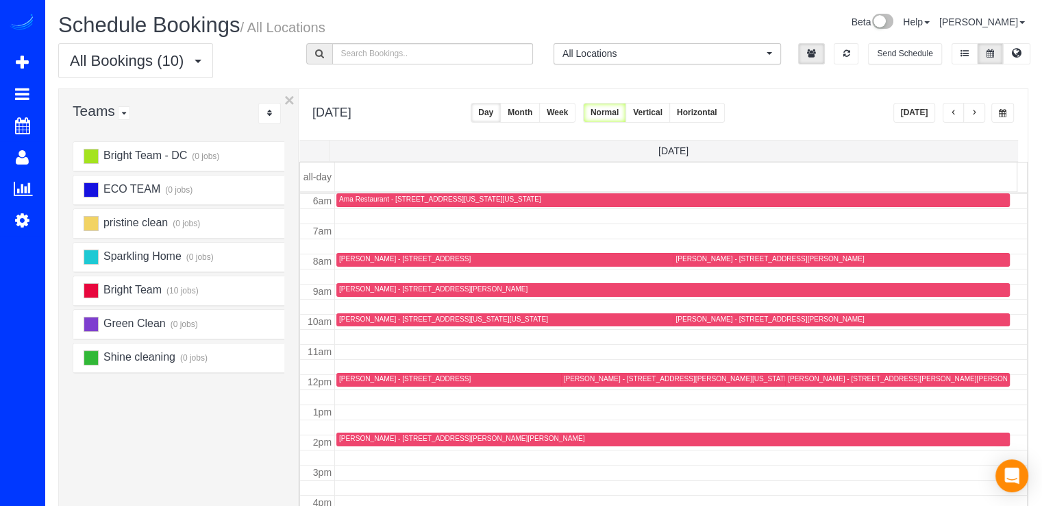
click at [975, 103] on button "button" at bounding box center [975, 113] width 22 height 20
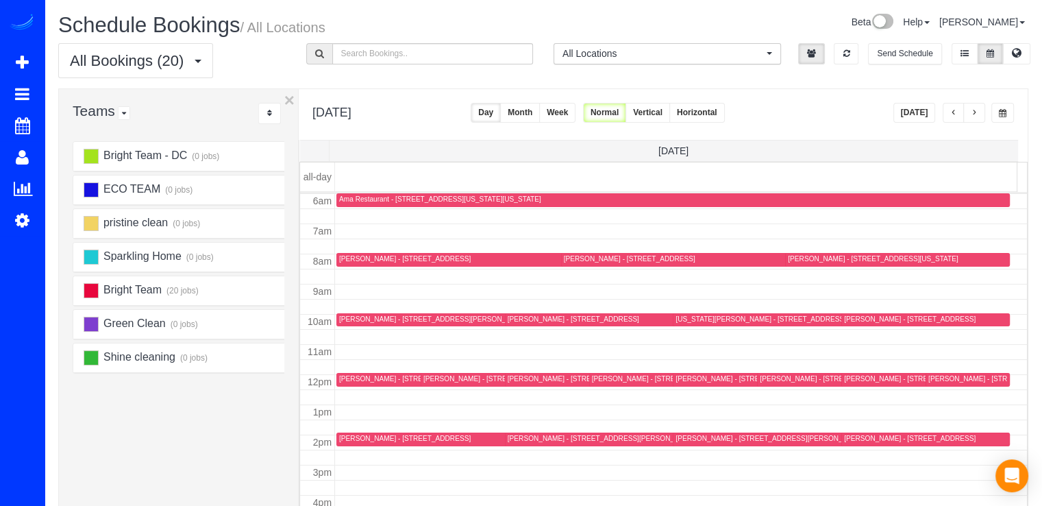
click at [981, 119] on button "button" at bounding box center [975, 113] width 22 height 20
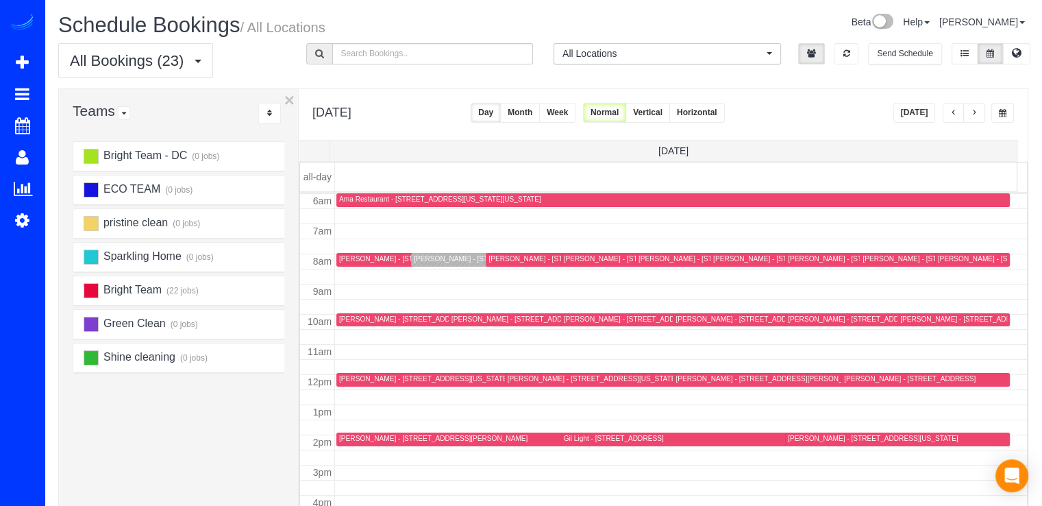
click at [977, 117] on span "button" at bounding box center [974, 113] width 7 height 8
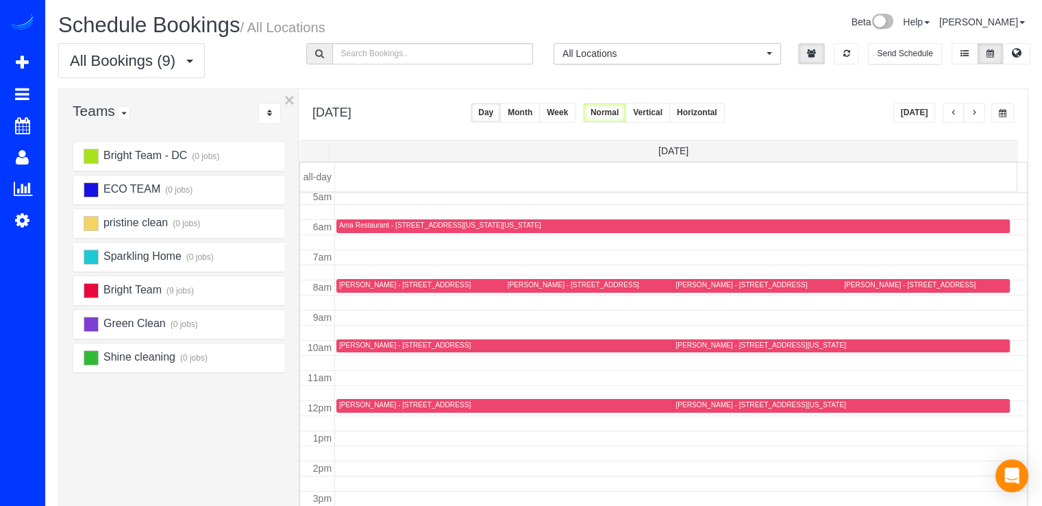
scroll to position [112, 0]
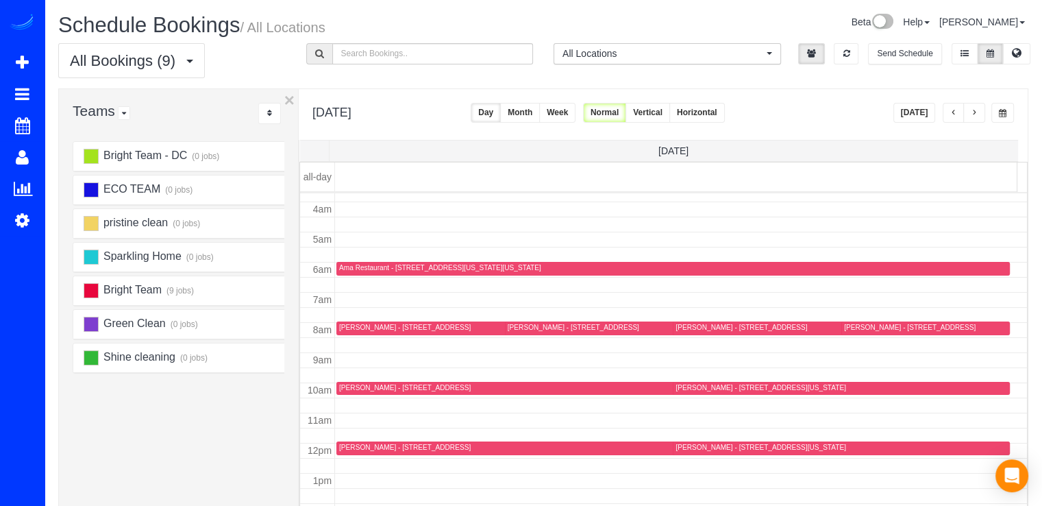
click at [974, 120] on button "button" at bounding box center [975, 113] width 22 height 20
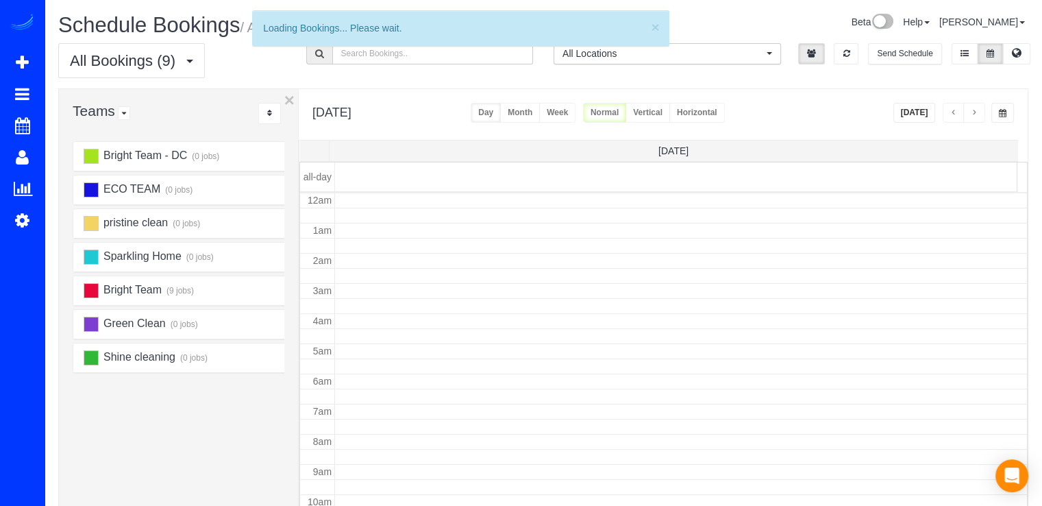
scroll to position [180, 0]
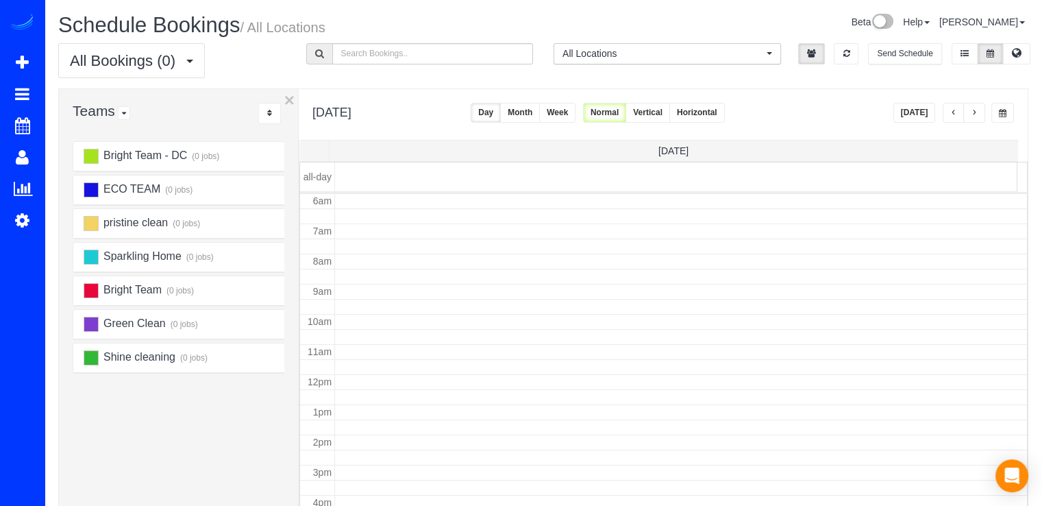
click at [976, 119] on button "button" at bounding box center [975, 113] width 22 height 20
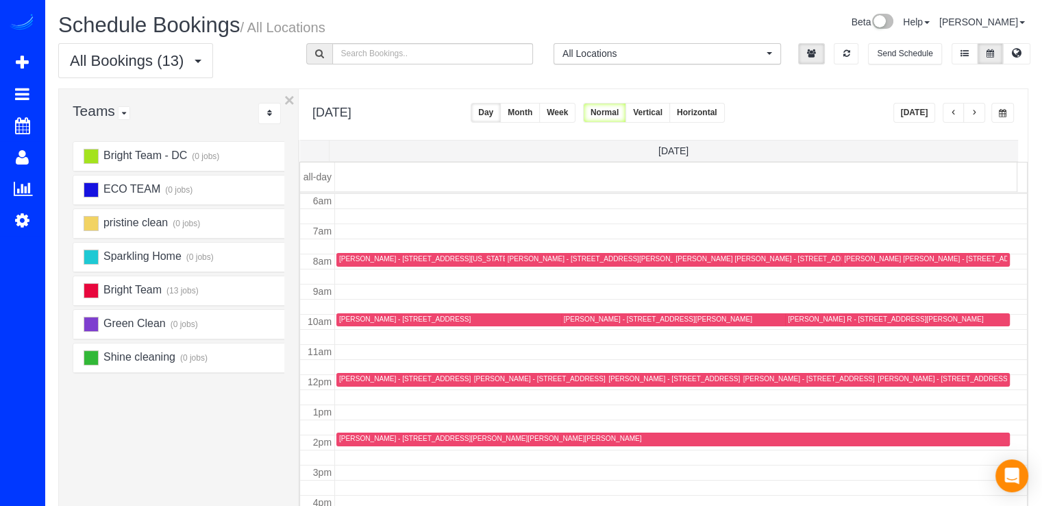
click at [576, 119] on button "Week" at bounding box center [557, 113] width 36 height 20
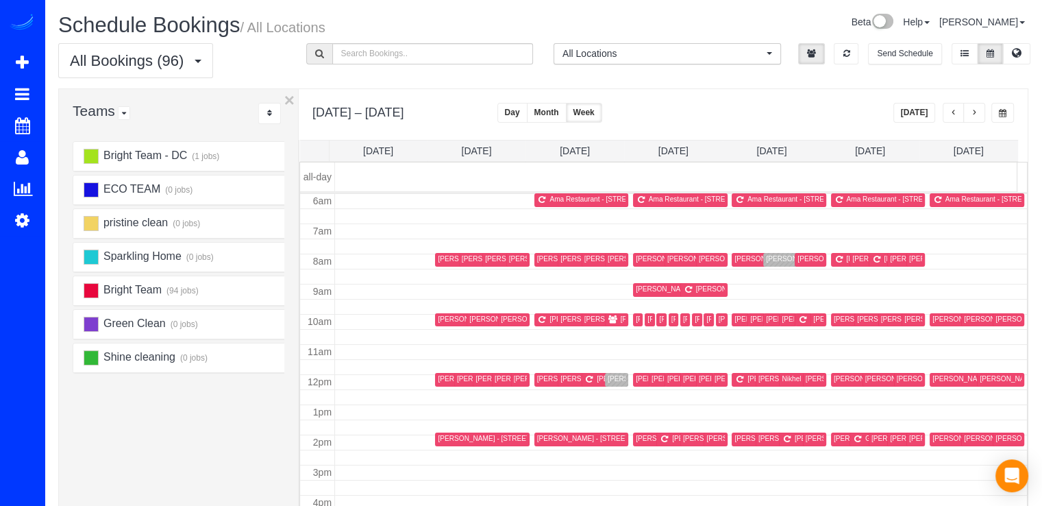
click at [952, 112] on span "button" at bounding box center [954, 113] width 7 height 8
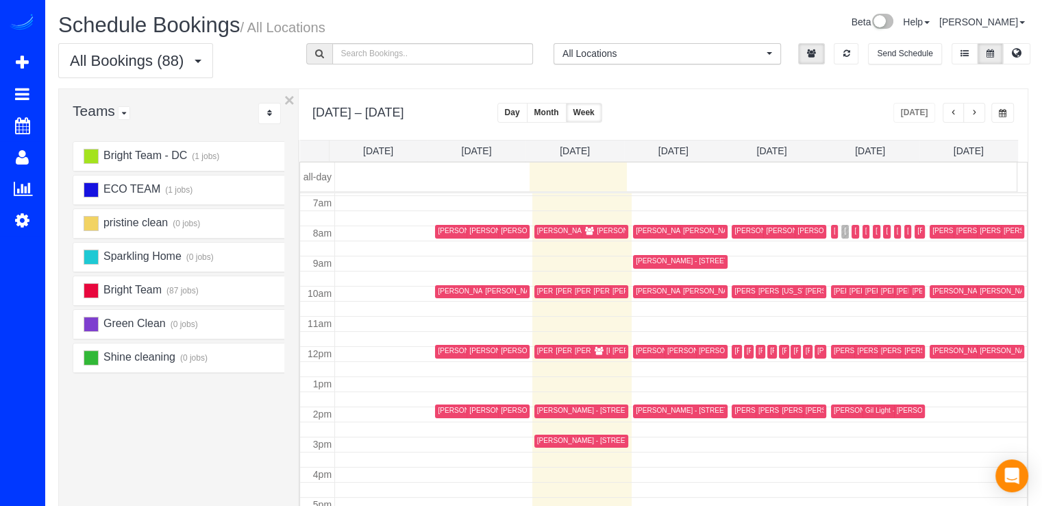
scroll to position [136, 0]
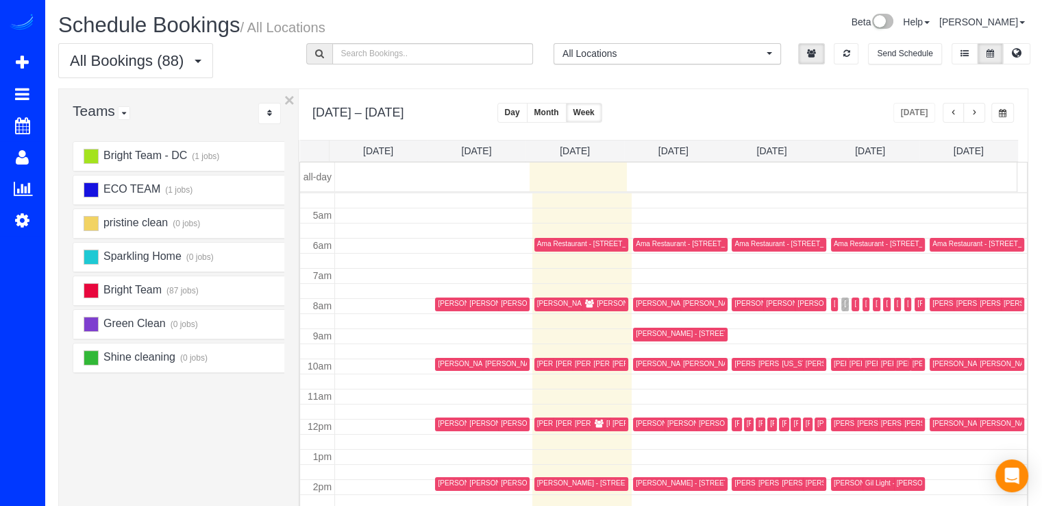
click at [766, 162] on div at bounding box center [658, 167] width 717 height 10
click at [766, 154] on link "[DATE]" at bounding box center [772, 150] width 30 height 11
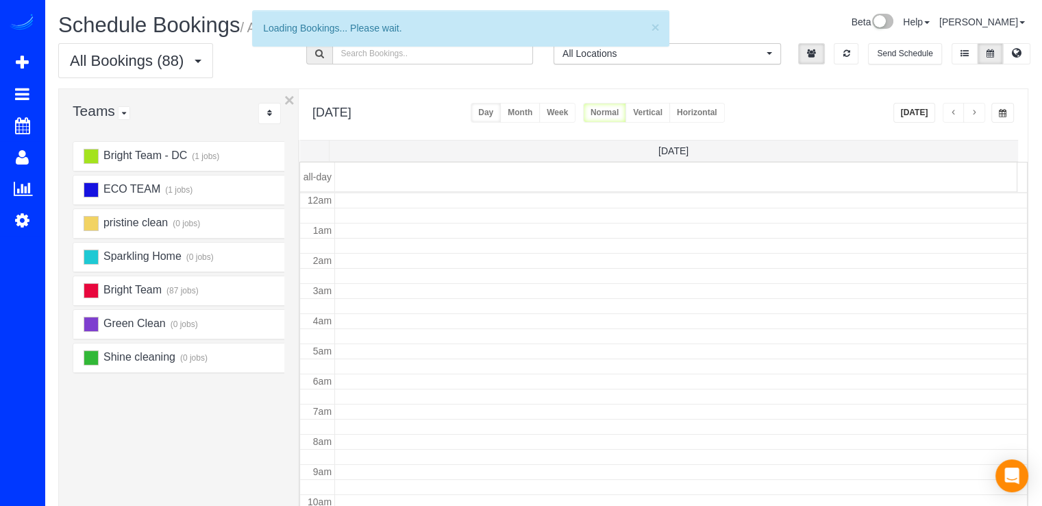
scroll to position [180, 0]
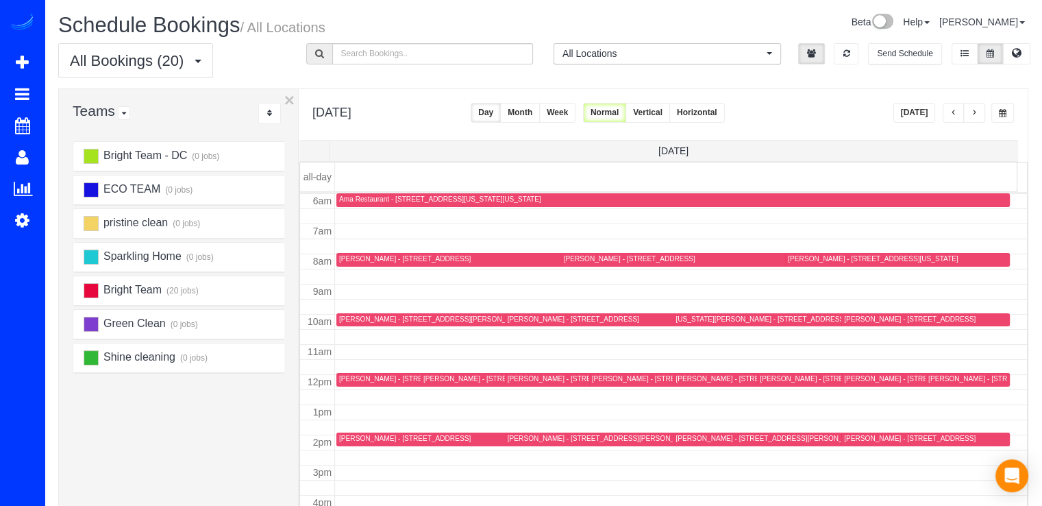
click at [916, 114] on button "[DATE]" at bounding box center [915, 113] width 42 height 20
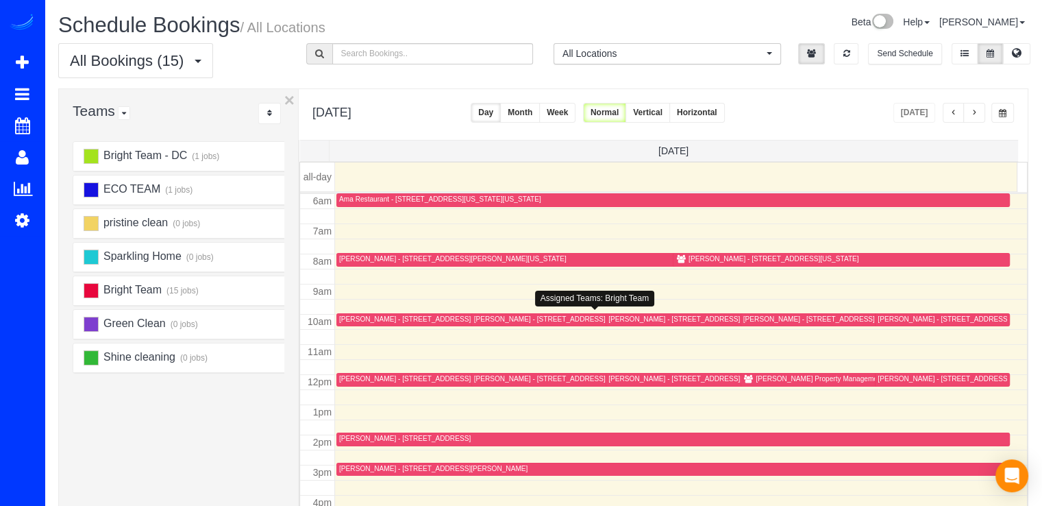
click at [481, 316] on div "[PERSON_NAME] - [STREET_ADDRESS]" at bounding box center [540, 319] width 132 height 9
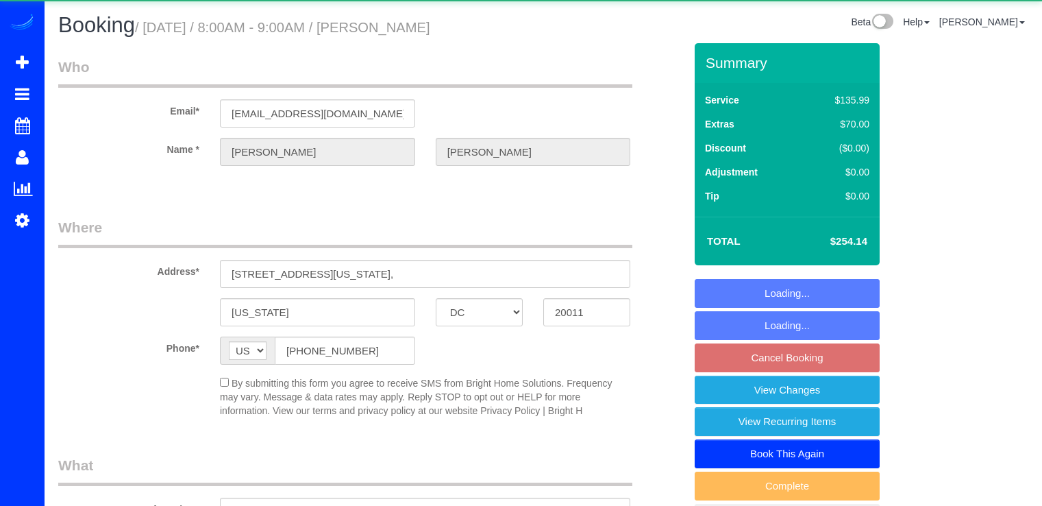
select select "DC"
select select "3"
select select "1"
select select "string:fspay-68ac7c96-c6da-4b59-8f87-185af1f84158"
select select "3"
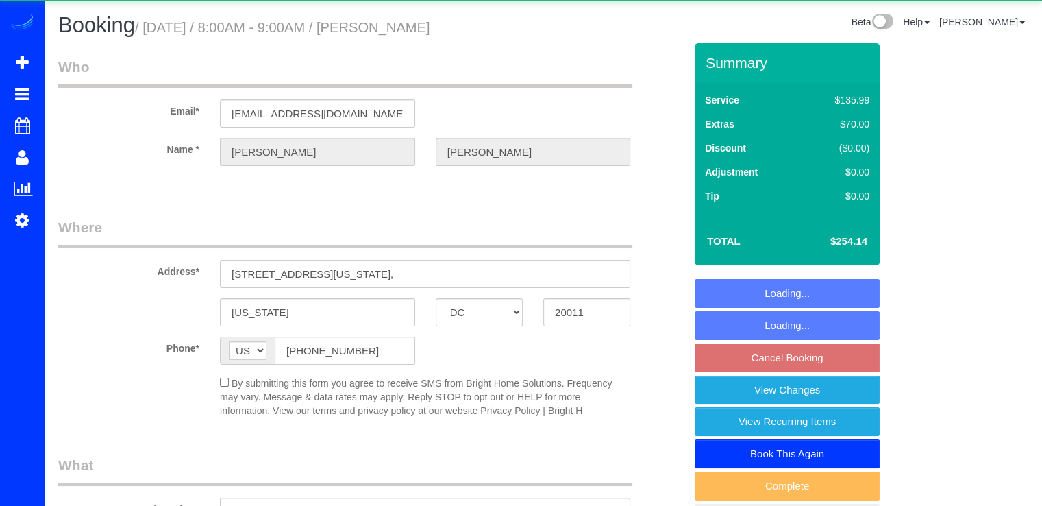
select select "1"
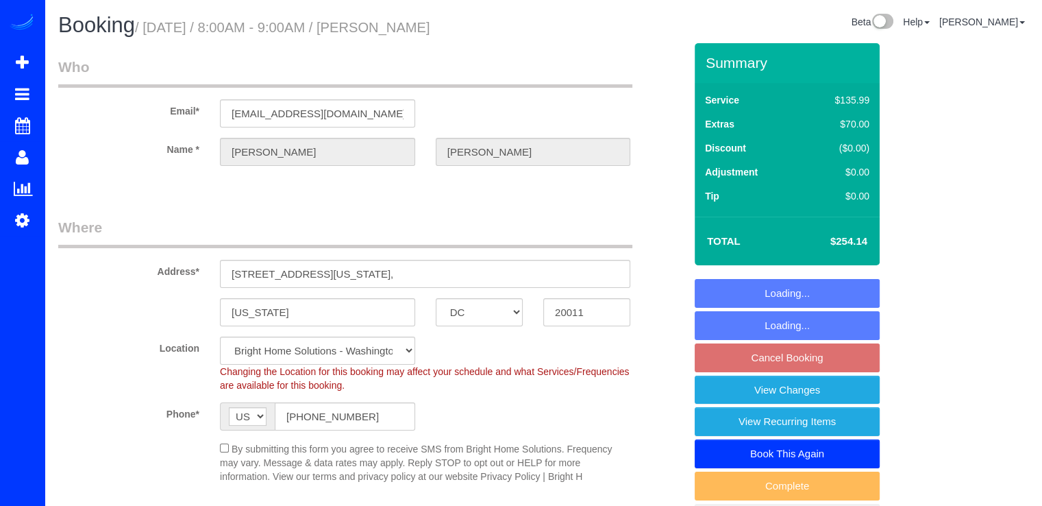
select select "object:826"
select select "spot18"
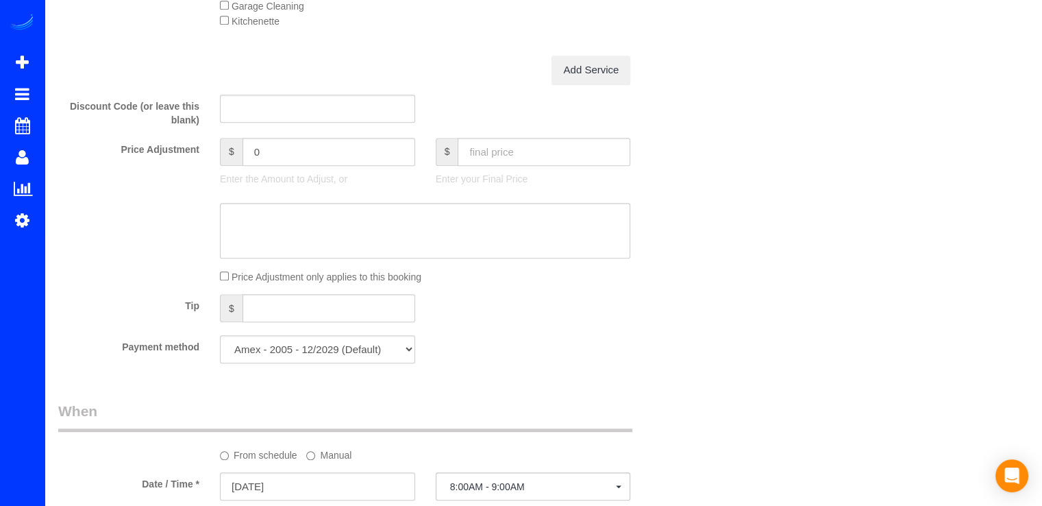
scroll to position [1097, 0]
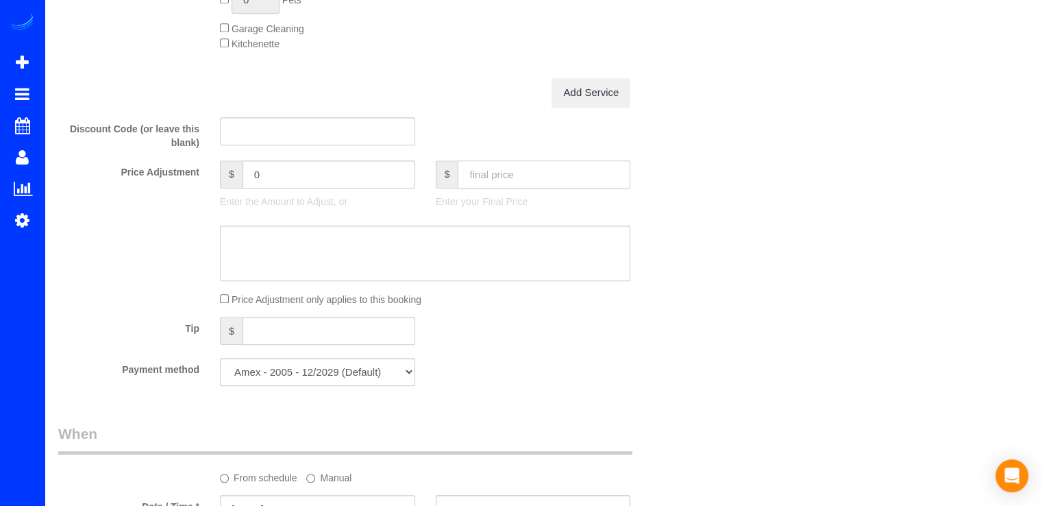
click at [492, 182] on input "text" at bounding box center [544, 174] width 173 height 28
type input "23475"
type input "23220.86"
type input "235.75"
type input "-18.39"
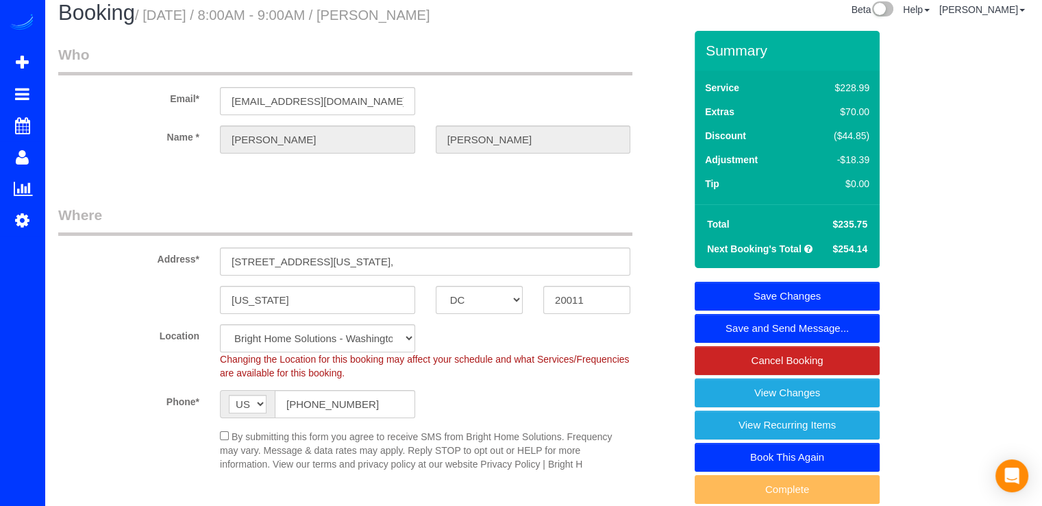
scroll to position [0, 0]
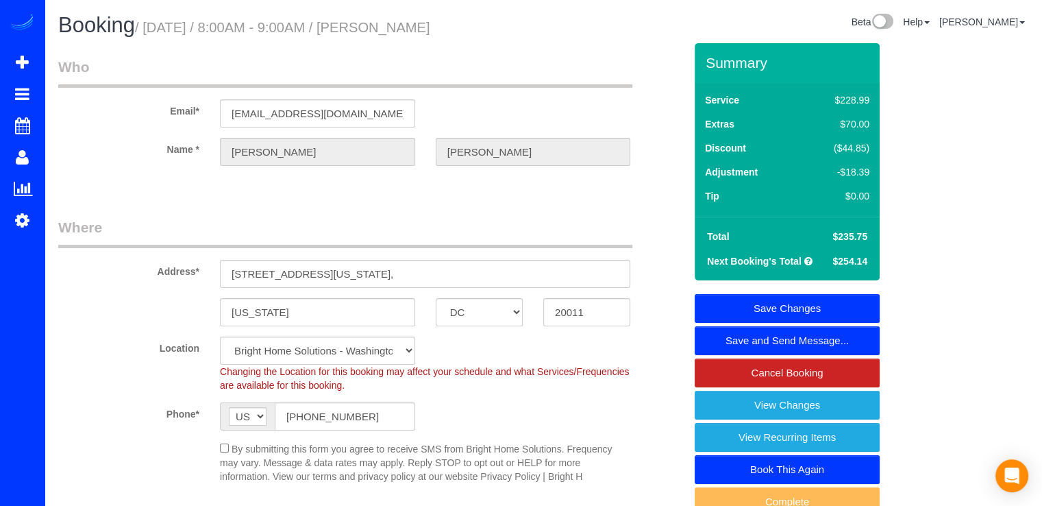
click at [802, 302] on link "Save Changes" at bounding box center [787, 308] width 185 height 29
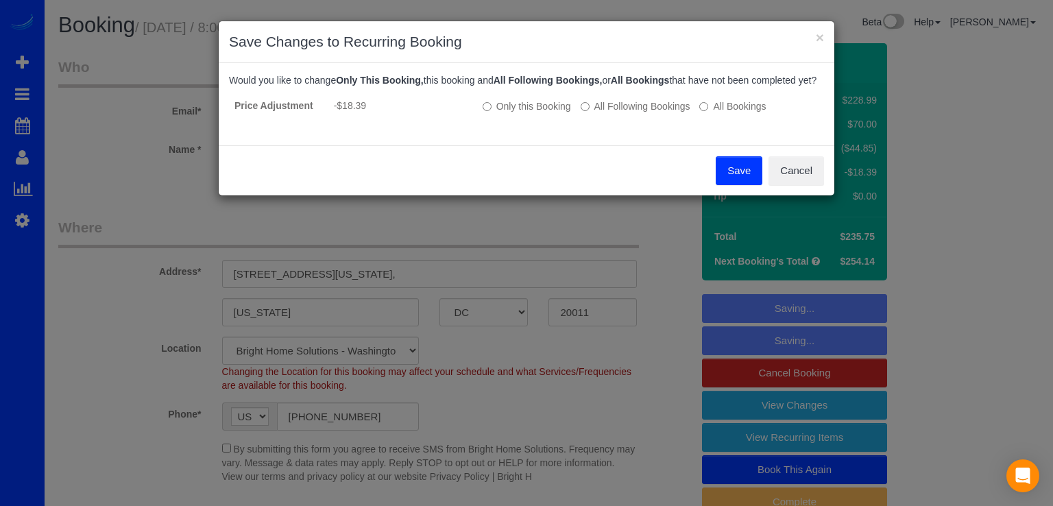
click at [739, 178] on button "Save" at bounding box center [739, 170] width 47 height 29
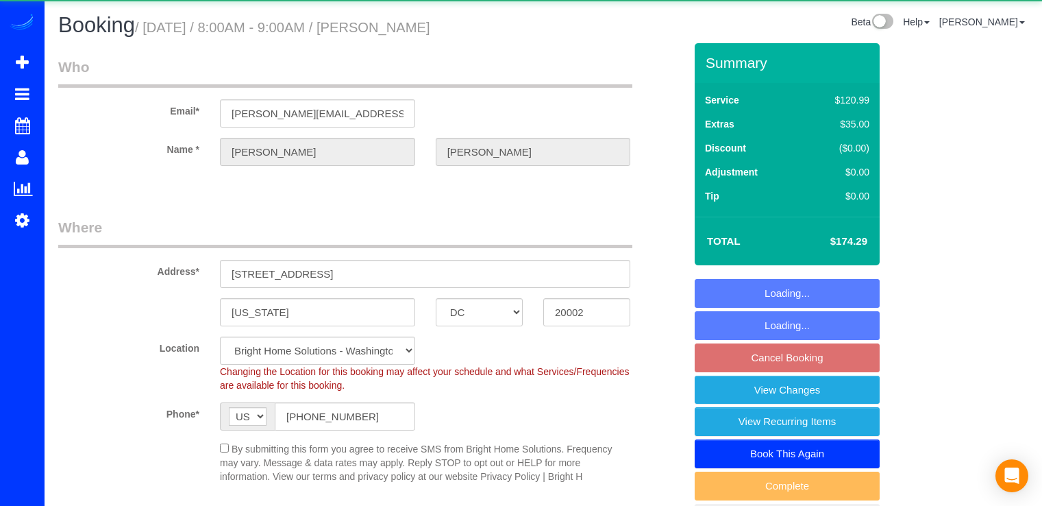
select select "DC"
select select "3"
select select "1"
select select "spot1"
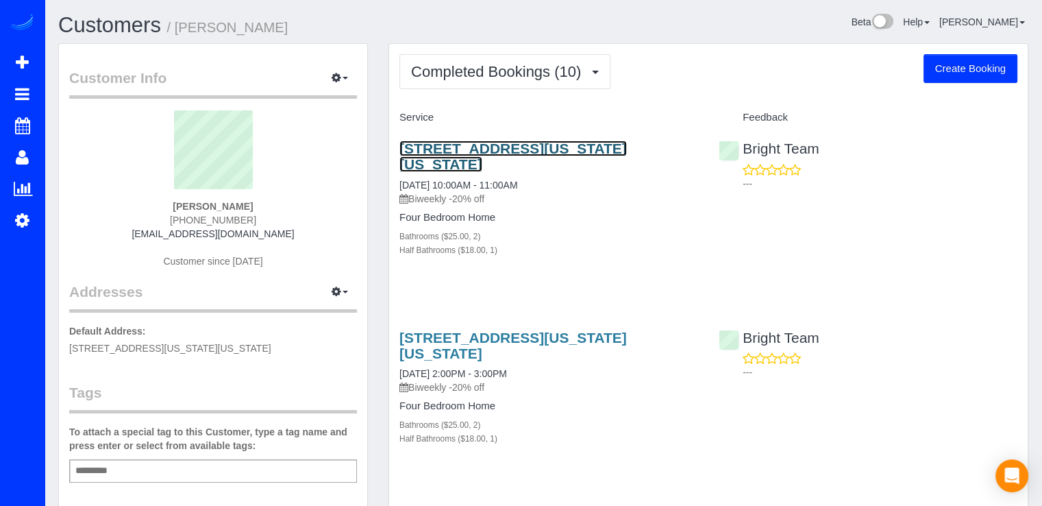
click at [458, 146] on link "[STREET_ADDRESS][US_STATE][US_STATE]" at bounding box center [514, 156] width 228 height 32
